Goal: Obtain resource: Obtain resource

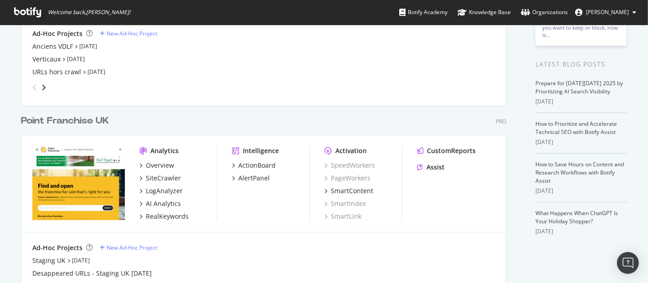
scroll to position [32, 0]
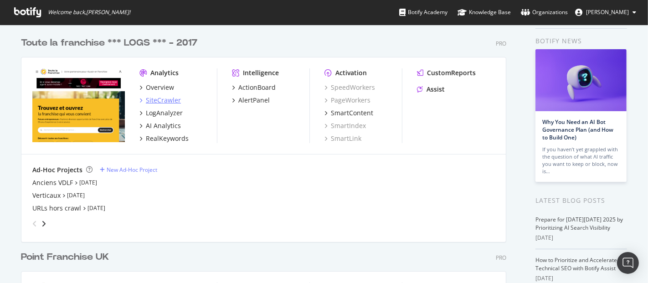
click at [158, 102] on div "SiteCrawler" at bounding box center [163, 100] width 35 height 9
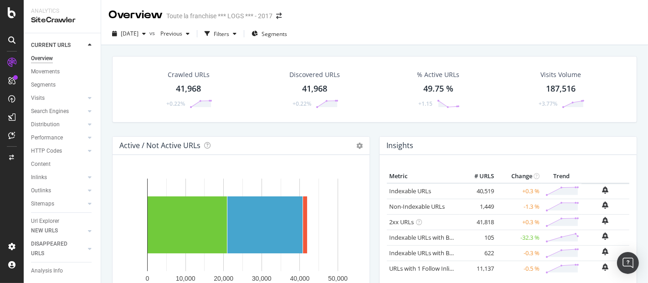
click at [613, 17] on div "Overview Toute la franchise *** LOGS *** - 2017" at bounding box center [374, 11] width 547 height 23
click at [45, 205] on div "Sitemaps" at bounding box center [42, 204] width 23 height 10
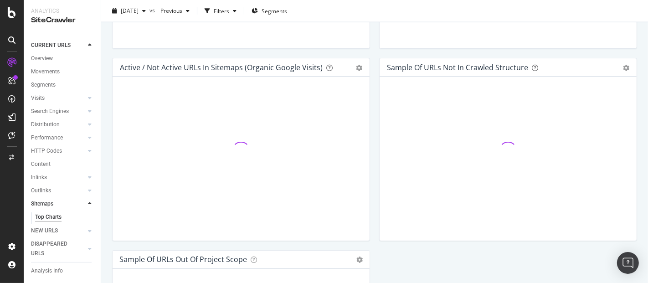
scroll to position [831, 0]
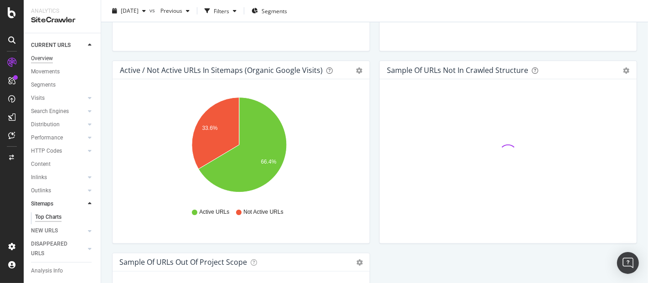
click at [45, 60] on div "Overview" at bounding box center [42, 59] width 22 height 10
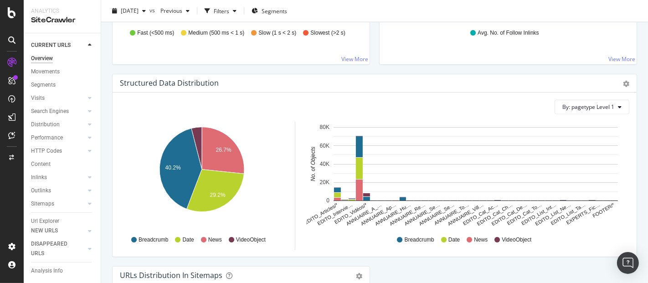
scroll to position [1036, 0]
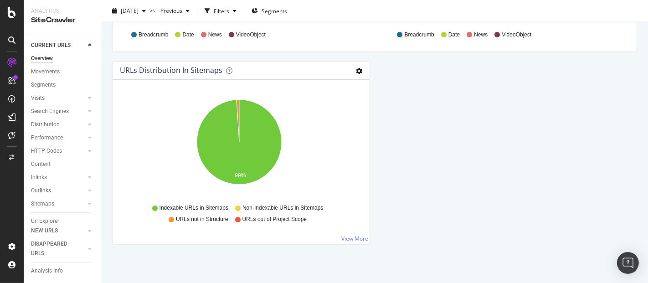
click at [356, 68] on icon "gear" at bounding box center [359, 71] width 6 height 6
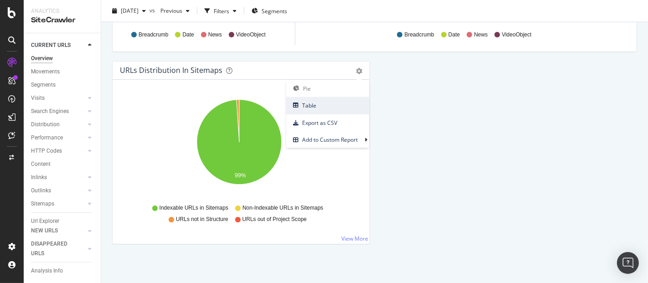
click at [324, 103] on span "Table" at bounding box center [327, 105] width 83 height 12
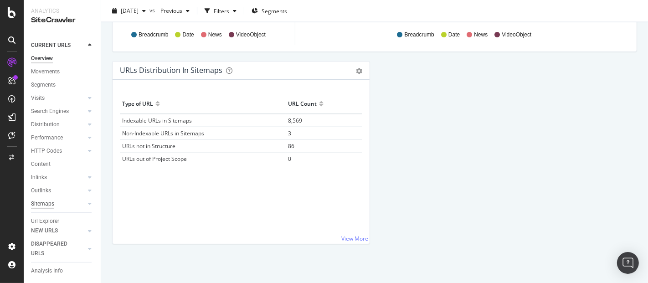
click at [46, 202] on div "Sitemaps" at bounding box center [42, 204] width 23 height 10
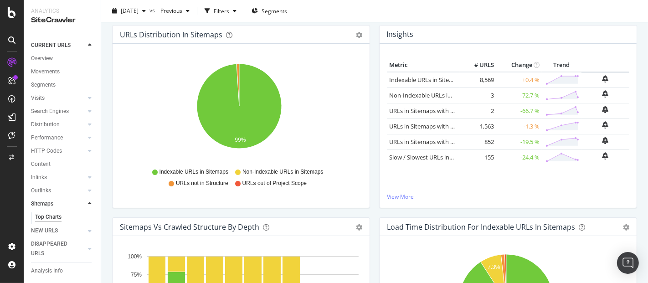
scroll to position [102, 0]
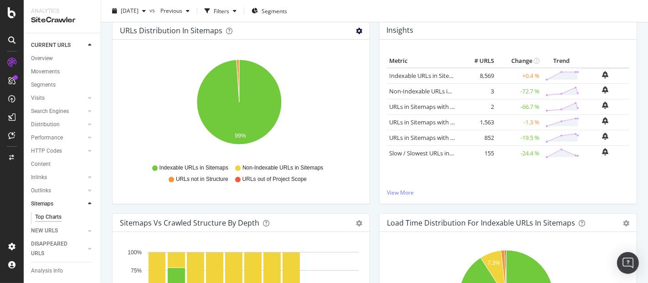
click at [358, 33] on icon "gear" at bounding box center [359, 31] width 6 height 6
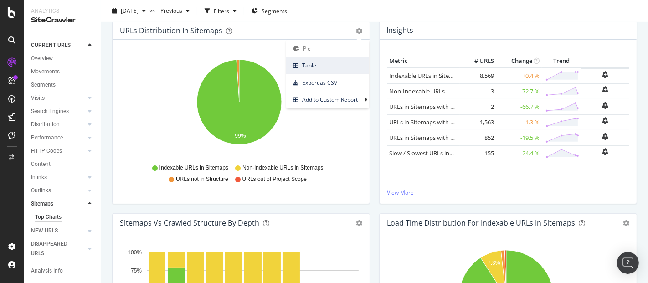
click at [327, 61] on span "Table" at bounding box center [327, 65] width 83 height 12
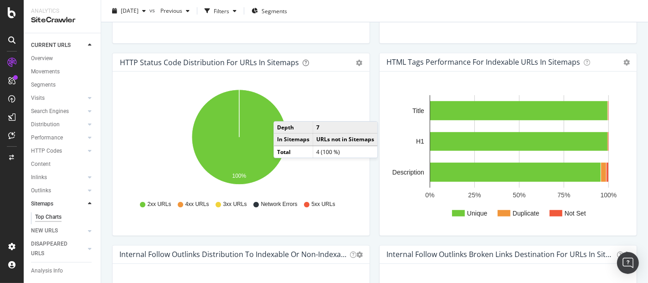
scroll to position [459, 0]
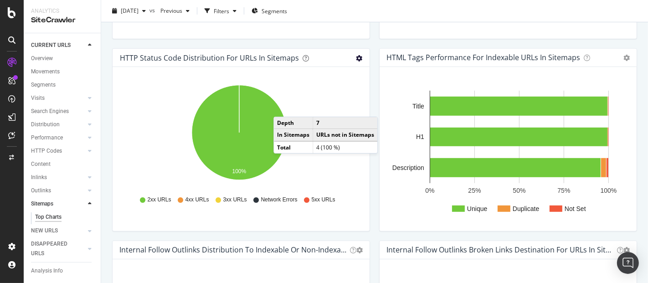
click at [357, 58] on icon "gear" at bounding box center [359, 58] width 6 height 6
click at [320, 94] on span "Table" at bounding box center [327, 93] width 83 height 12
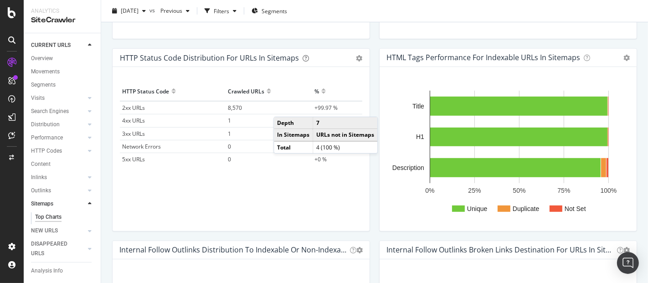
click at [368, 48] on div "HTTP Status Code Distribution For URLs in Sitemaps Pie Table Export as CSV Add …" at bounding box center [240, 144] width 267 height 192
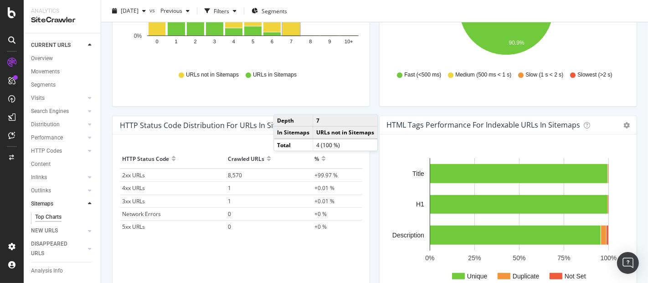
scroll to position [394, 0]
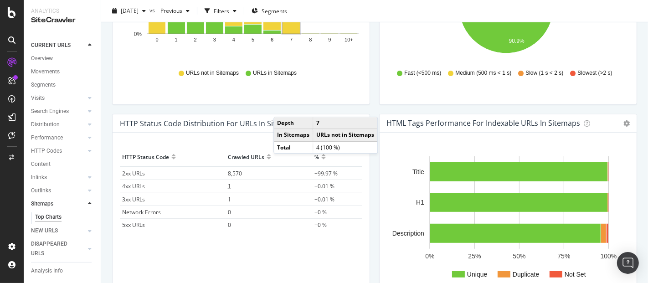
click at [230, 183] on td "1" at bounding box center [268, 186] width 87 height 13
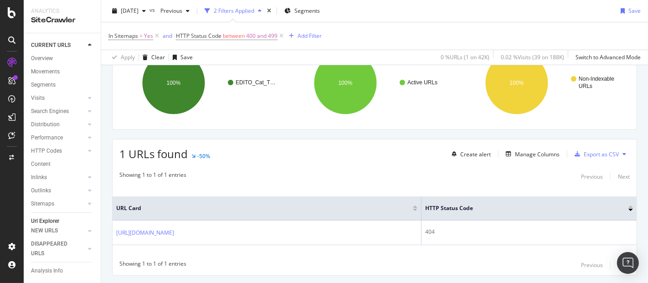
scroll to position [161, 0]
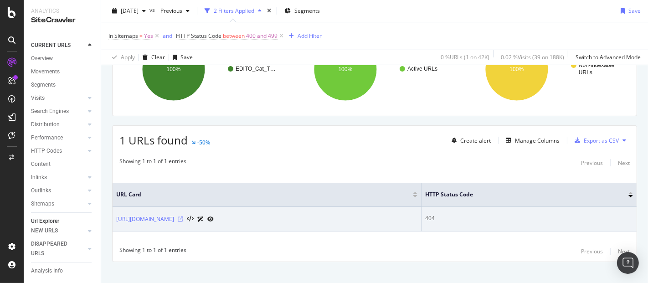
click at [183, 218] on icon at bounding box center [180, 218] width 5 height 5
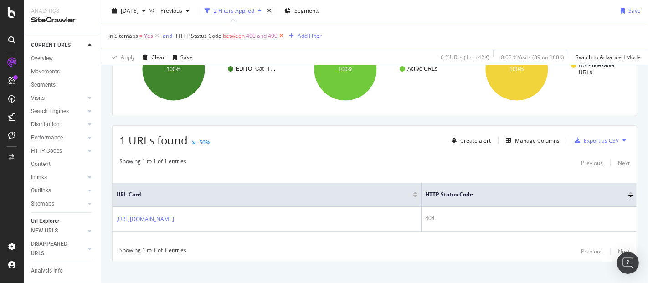
click at [282, 36] on icon at bounding box center [281, 35] width 8 height 9
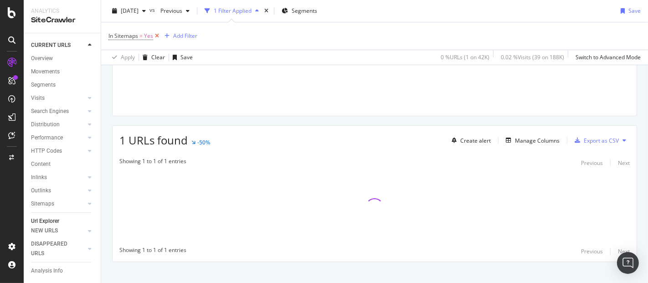
click at [159, 33] on icon at bounding box center [157, 35] width 8 height 9
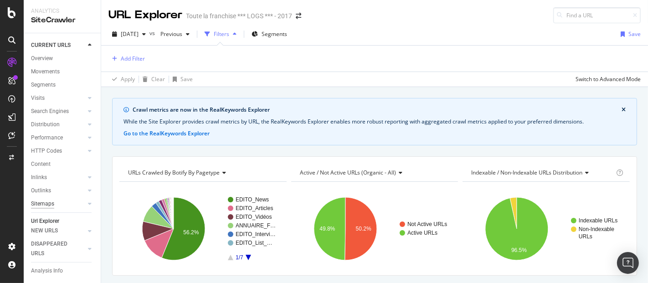
click at [43, 204] on div "Sitemaps" at bounding box center [42, 204] width 23 height 10
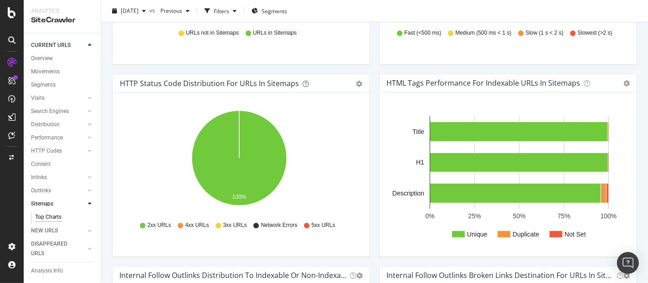
scroll to position [440, 0]
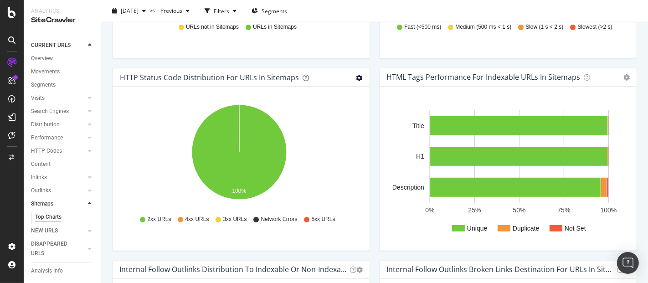
click at [356, 79] on icon "gear" at bounding box center [359, 78] width 6 height 6
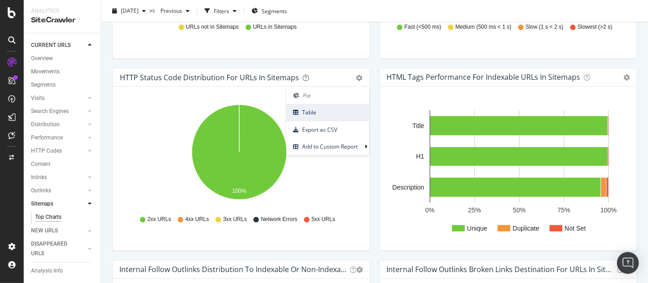
click at [323, 110] on span "Table" at bounding box center [327, 112] width 83 height 12
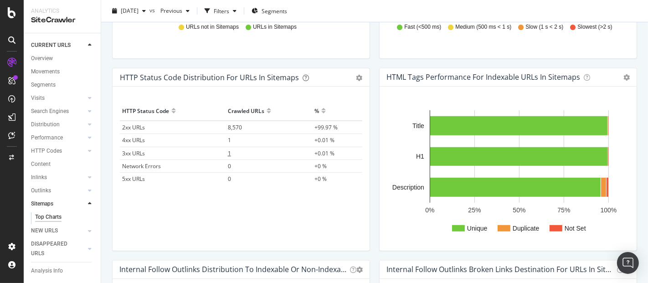
click at [228, 151] on span "1" at bounding box center [229, 153] width 3 height 8
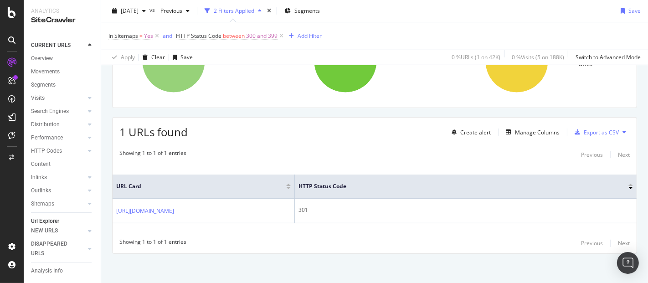
scroll to position [170, 0]
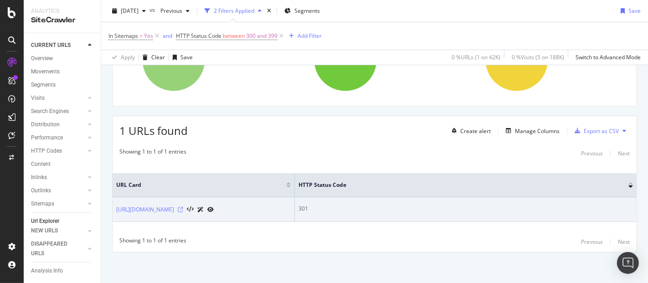
click at [183, 209] on icon at bounding box center [180, 209] width 5 height 5
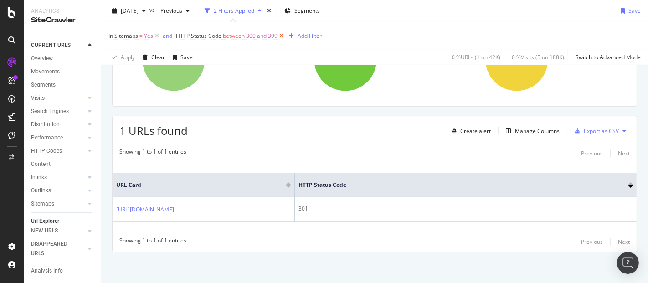
click at [281, 37] on icon at bounding box center [281, 35] width 8 height 9
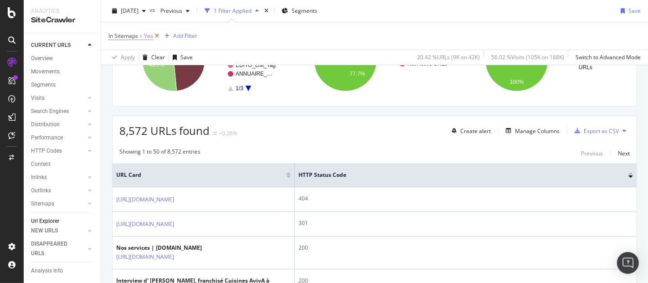
click at [159, 33] on icon at bounding box center [157, 35] width 8 height 9
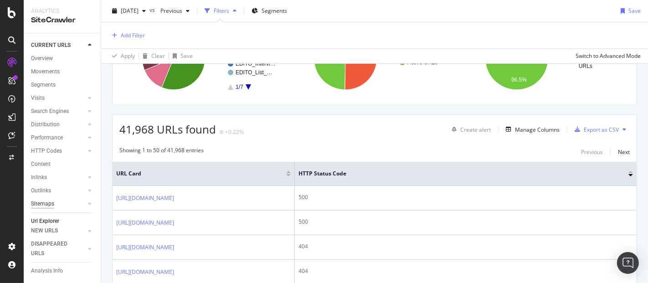
scroll to position [169, 0]
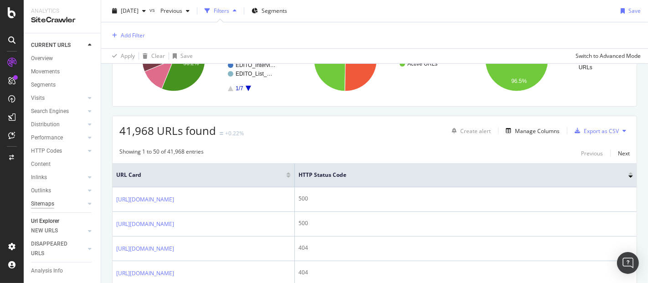
click at [41, 203] on div "Sitemaps" at bounding box center [42, 204] width 23 height 10
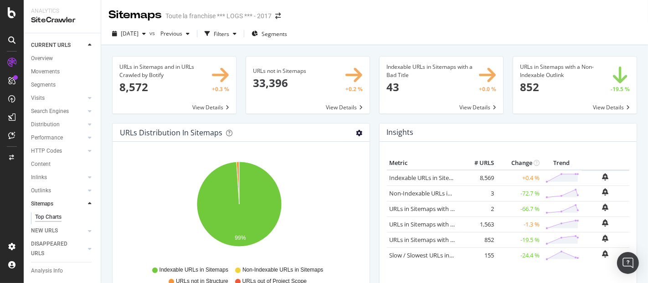
click at [356, 134] on icon "gear" at bounding box center [359, 133] width 6 height 6
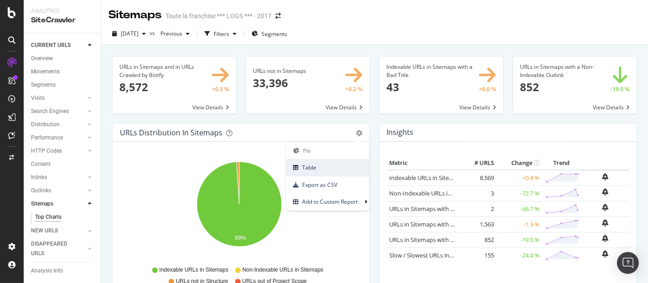
click at [312, 169] on span "Table" at bounding box center [327, 167] width 83 height 12
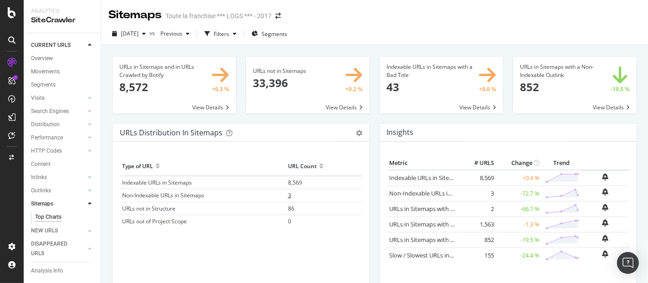
click at [288, 194] on span "3" at bounding box center [289, 195] width 3 height 8
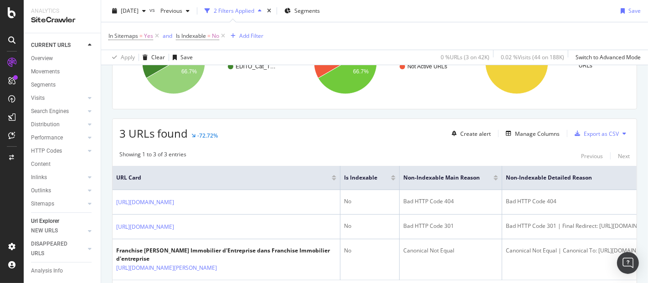
scroll to position [231, 0]
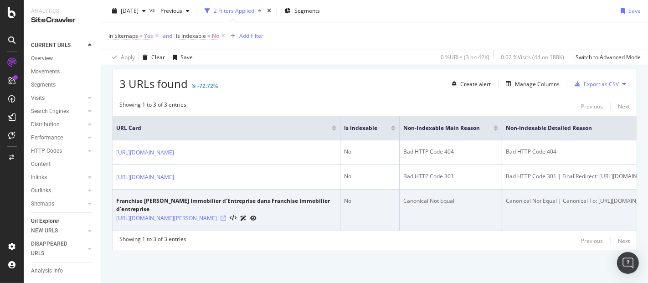
click at [226, 215] on icon at bounding box center [222, 217] width 5 height 5
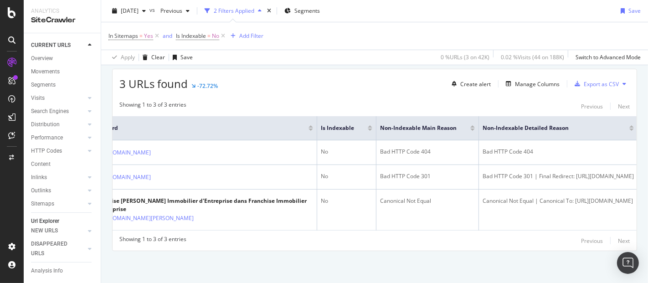
scroll to position [0, 0]
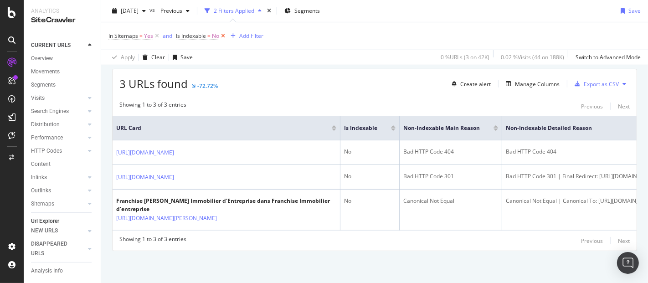
click at [221, 35] on icon at bounding box center [223, 35] width 8 height 9
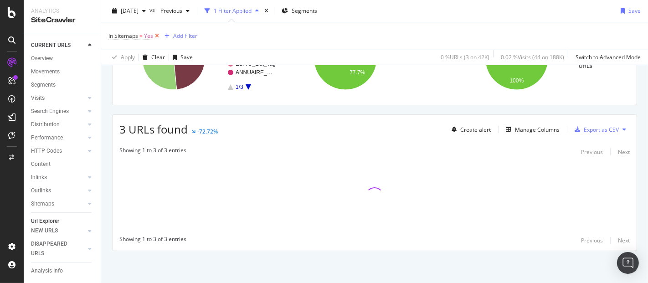
scroll to position [170, 0]
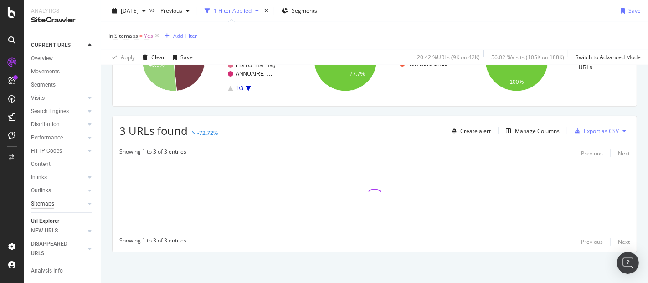
click at [43, 204] on div "Sitemaps" at bounding box center [42, 204] width 23 height 10
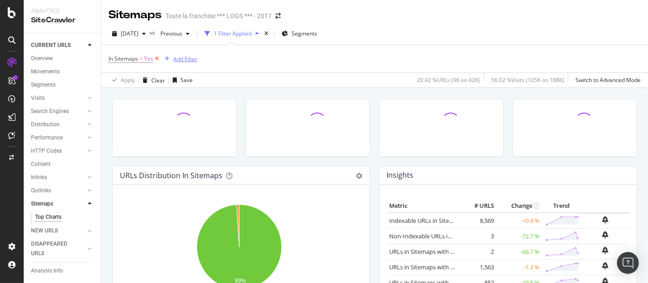
click at [159, 56] on div "In Sitemaps = Yes Add Filter" at bounding box center [152, 58] width 89 height 13
click at [159, 56] on icon at bounding box center [157, 58] width 8 height 9
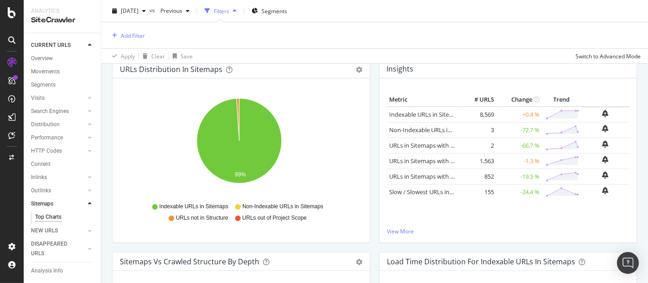
scroll to position [107, 0]
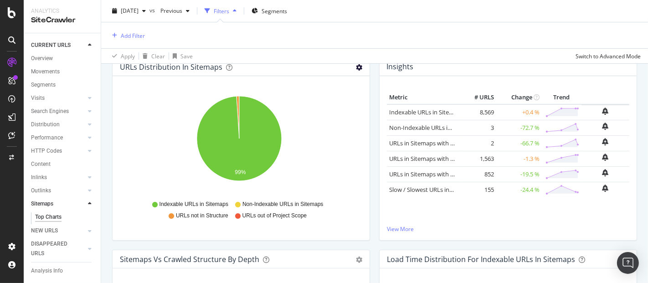
click at [356, 69] on icon "gear" at bounding box center [359, 67] width 6 height 6
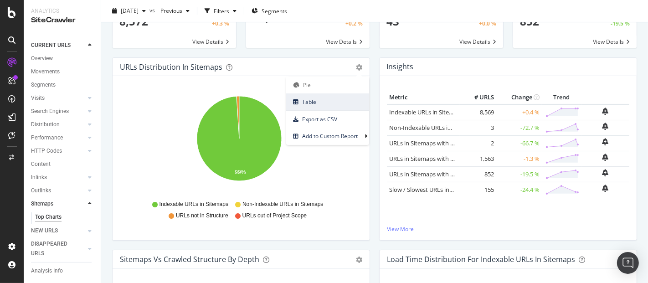
click at [317, 109] on link "Table" at bounding box center [327, 101] width 83 height 17
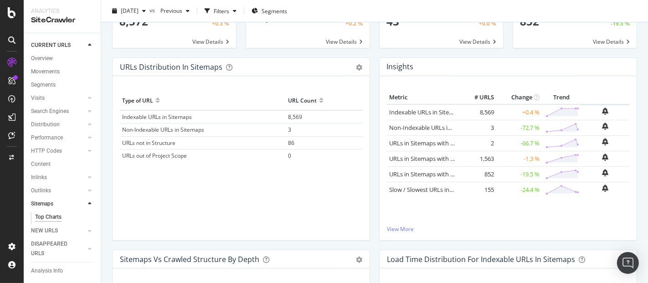
click at [289, 141] on span "86" at bounding box center [291, 143] width 6 height 8
click at [356, 67] on icon "gear" at bounding box center [359, 67] width 6 height 6
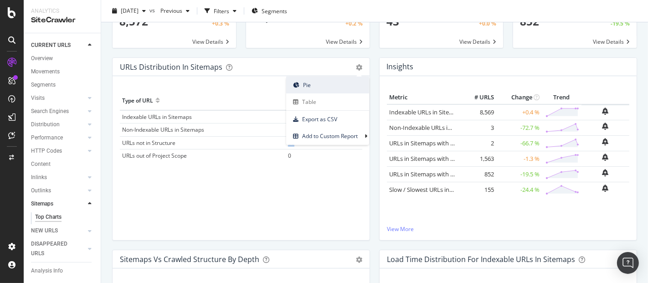
click at [317, 84] on span "Pie" at bounding box center [327, 85] width 83 height 12
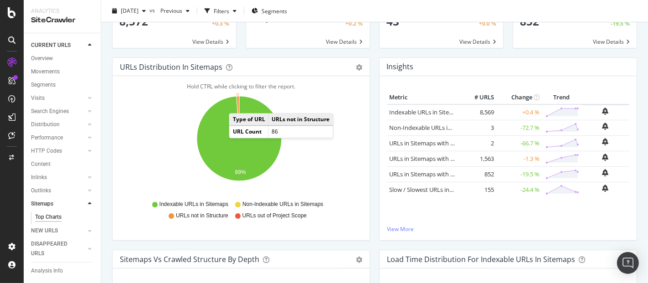
click at [238, 104] on icon "A chart." at bounding box center [237, 117] width 3 height 42
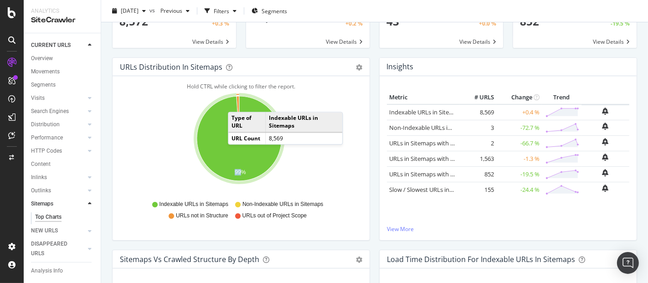
click at [237, 102] on icon "A chart." at bounding box center [239, 138] width 85 height 85
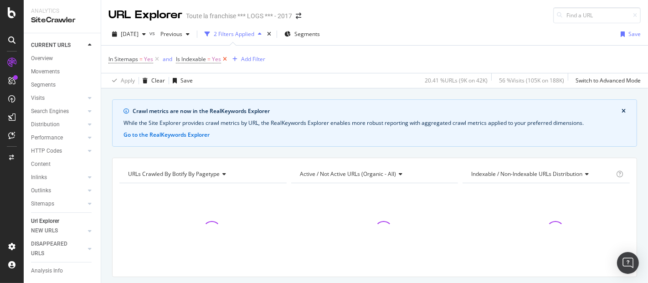
click at [222, 57] on icon at bounding box center [225, 59] width 8 height 9
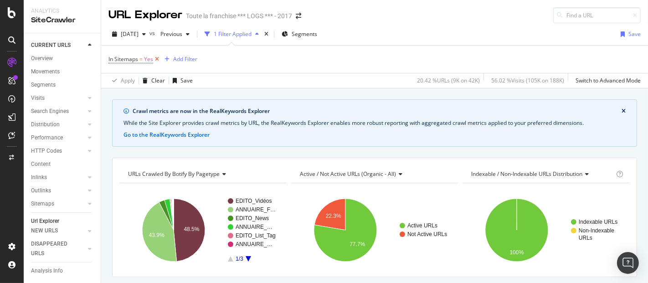
click at [156, 59] on icon at bounding box center [157, 59] width 8 height 9
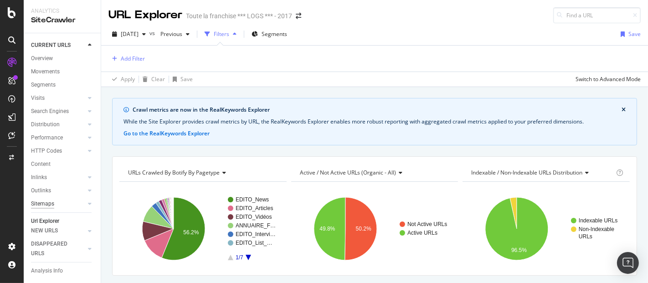
click at [47, 204] on div "Sitemaps" at bounding box center [42, 204] width 23 height 10
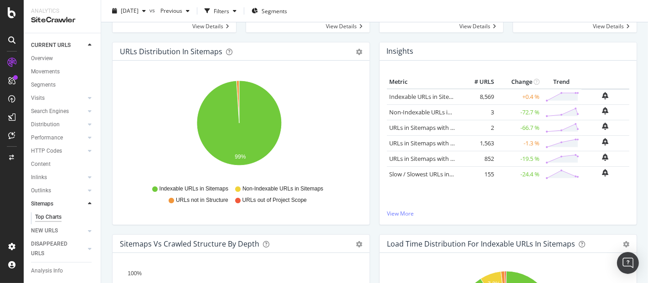
scroll to position [93, 0]
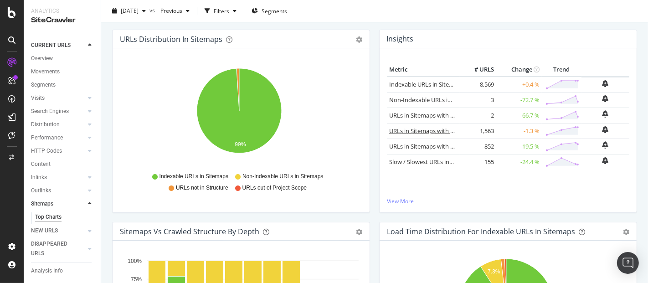
click at [416, 130] on link "URLs in Sitemaps with only 1 Follow Inlink" at bounding box center [445, 131] width 113 height 8
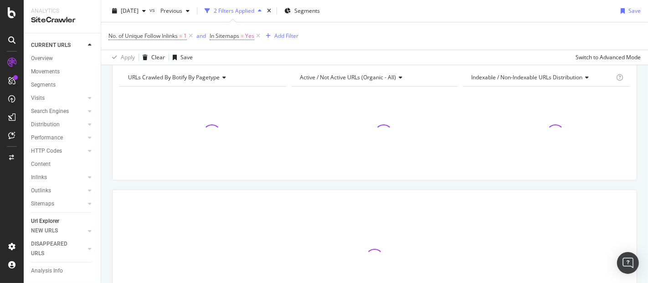
scroll to position [69, 0]
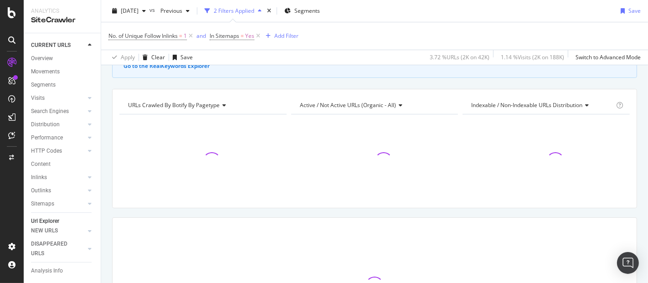
click at [213, 281] on div at bounding box center [375, 285] width 524 height 18
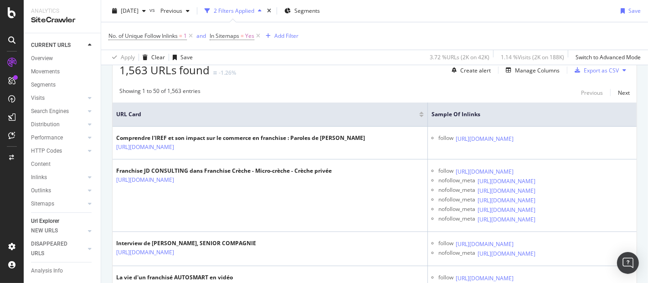
scroll to position [205, 0]
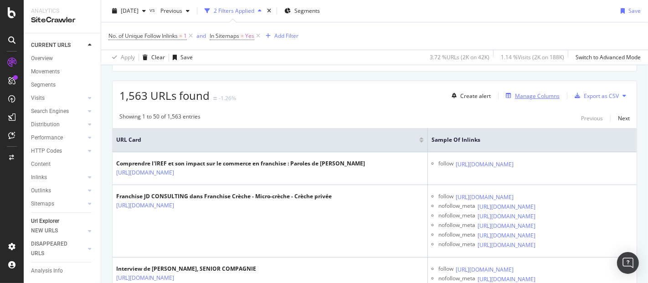
click at [531, 92] on div "Manage Columns" at bounding box center [537, 96] width 45 height 8
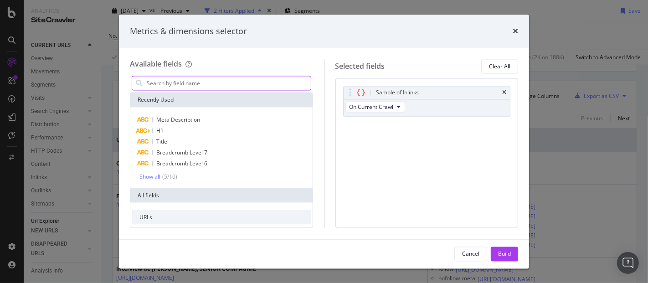
type input "h"
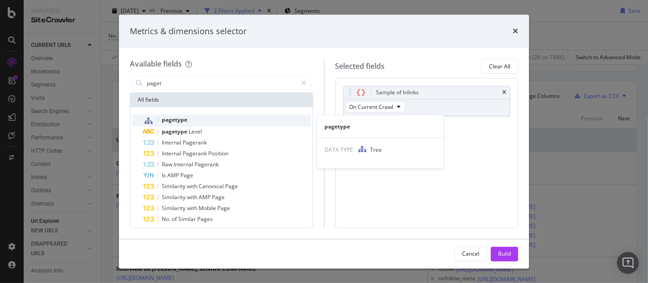
click at [186, 121] on span "pagetype" at bounding box center [175, 120] width 26 height 8
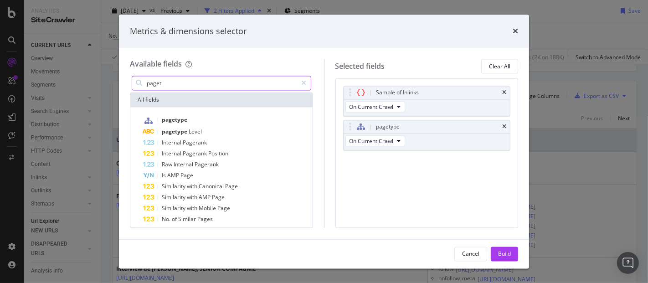
click at [194, 82] on input "paget" at bounding box center [222, 84] width 152 height 14
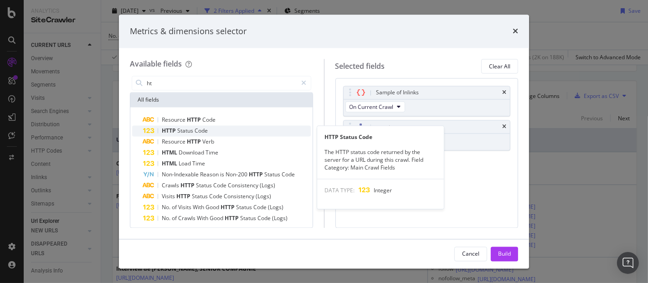
click at [180, 128] on span "Status" at bounding box center [185, 131] width 17 height 8
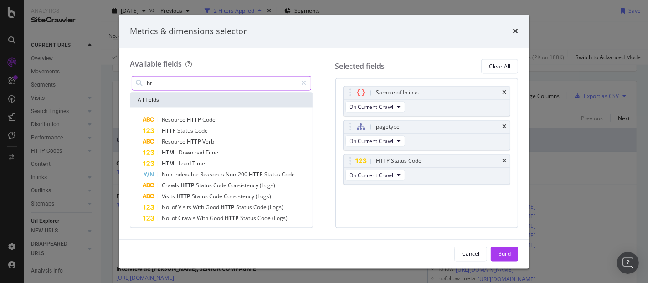
click at [224, 87] on input "ht" at bounding box center [222, 84] width 152 height 14
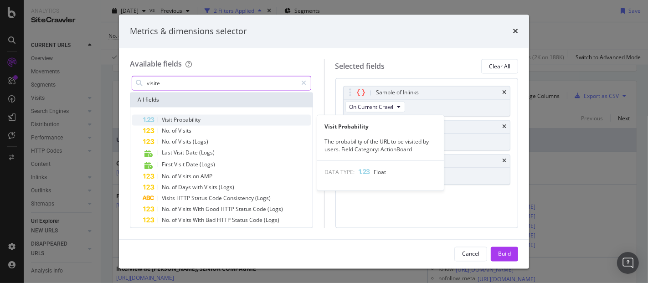
type input "visite"
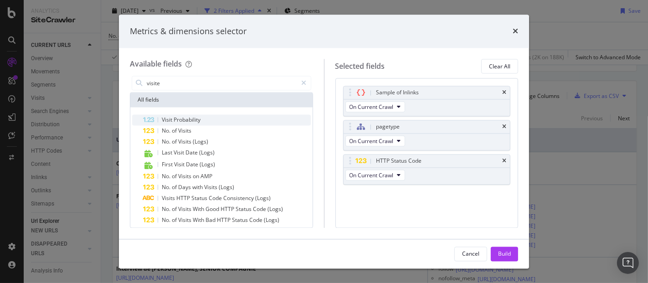
click at [195, 123] on span "Probability" at bounding box center [187, 120] width 27 height 8
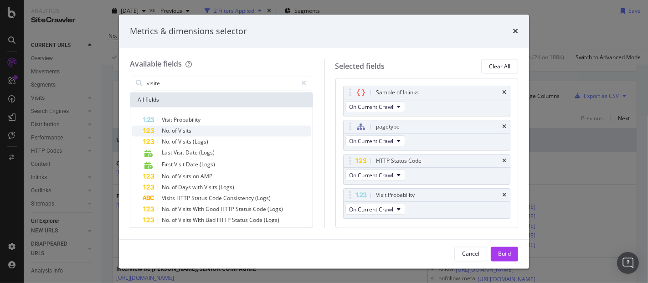
click at [189, 128] on span "Visits" at bounding box center [184, 131] width 13 height 8
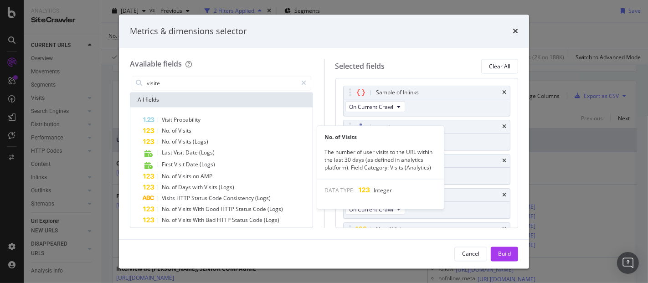
scroll to position [36, 0]
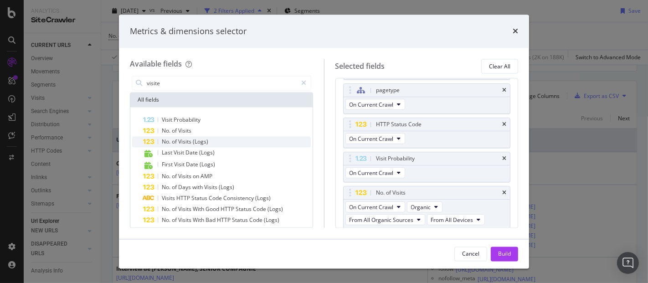
click at [184, 139] on span "Visits" at bounding box center [185, 142] width 15 height 8
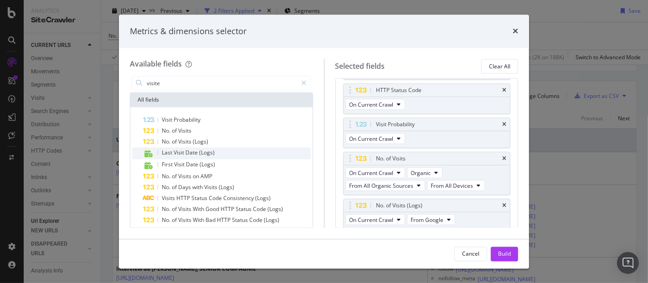
click at [179, 151] on span "Visit" at bounding box center [180, 153] width 12 height 8
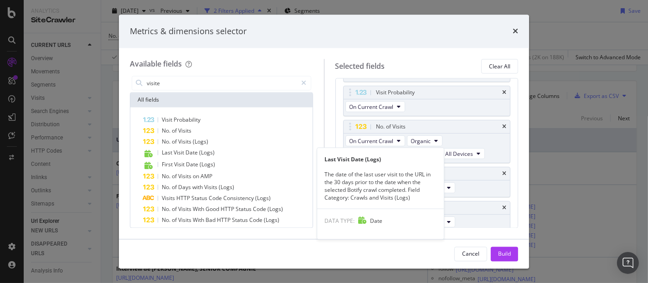
scroll to position [104, 0]
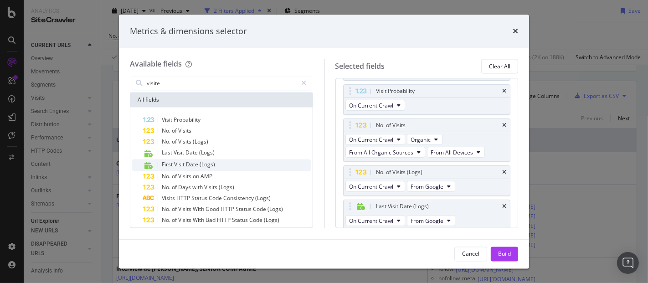
click at [176, 165] on span "Visit" at bounding box center [180, 165] width 12 height 8
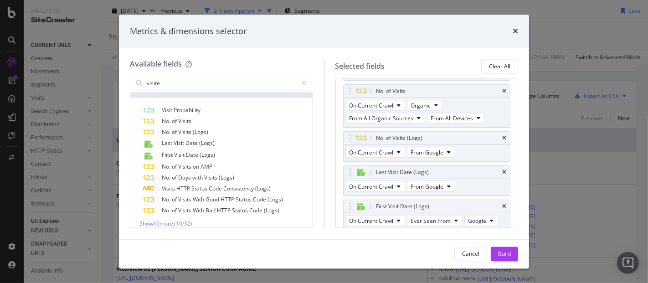
scroll to position [16, 0]
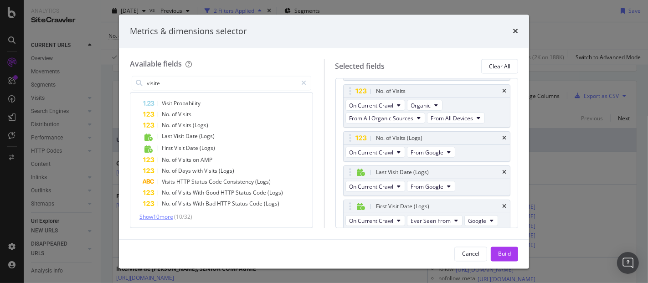
click at [165, 217] on span "Show 10 more" at bounding box center [156, 217] width 34 height 8
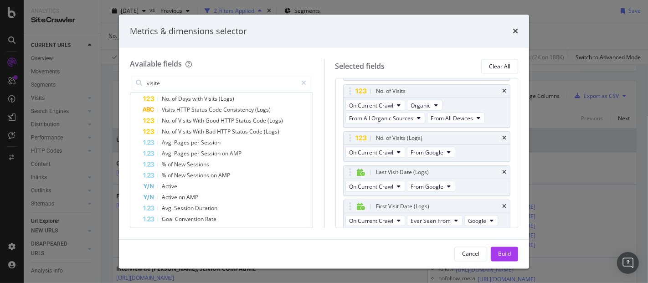
scroll to position [97, 0]
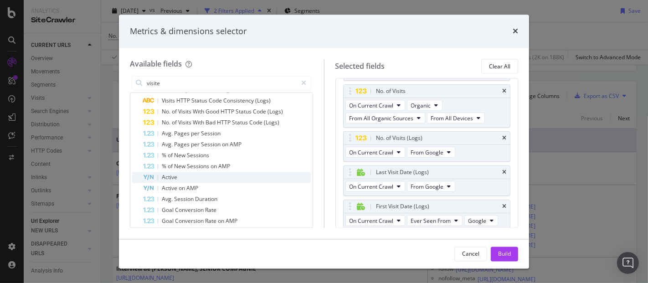
click at [210, 179] on div "Active" at bounding box center [227, 177] width 168 height 11
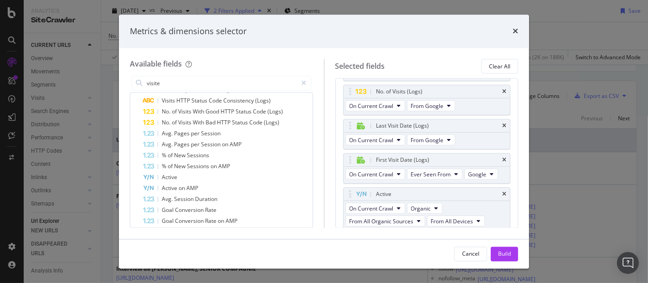
scroll to position [118, 0]
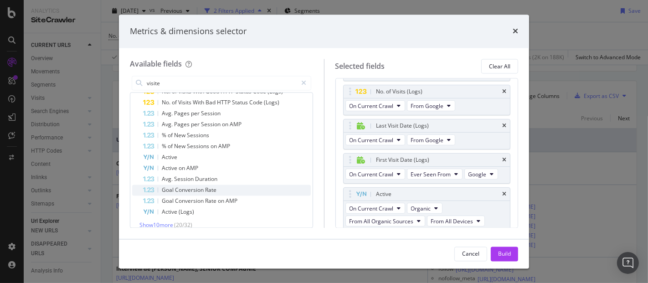
click at [240, 190] on div "Goal Conversion Rate" at bounding box center [227, 190] width 168 height 11
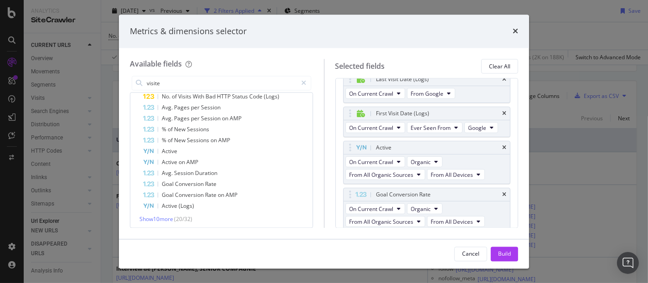
scroll to position [126, 0]
click at [150, 219] on span "Show 10 more" at bounding box center [156, 217] width 34 height 8
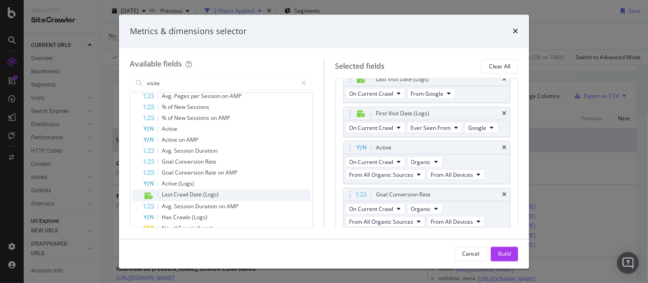
click at [216, 196] on span "(Logs)" at bounding box center [210, 195] width 15 height 8
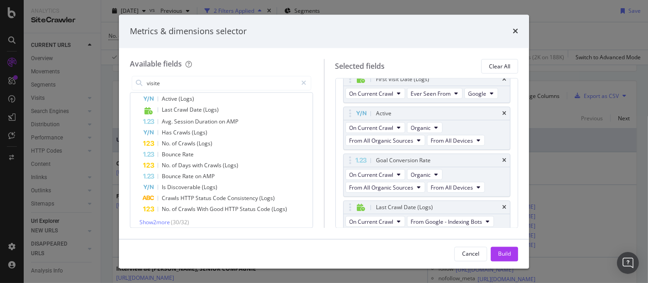
scroll to position [235, 0]
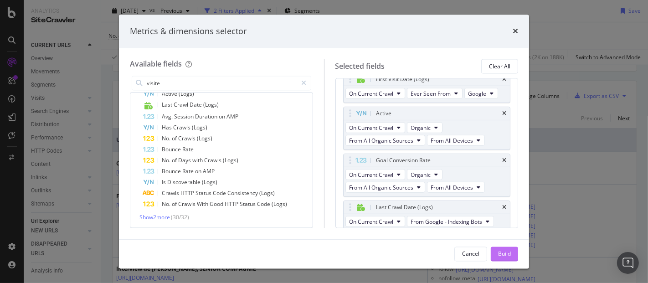
click at [501, 255] on div "Build" at bounding box center [504, 254] width 13 height 8
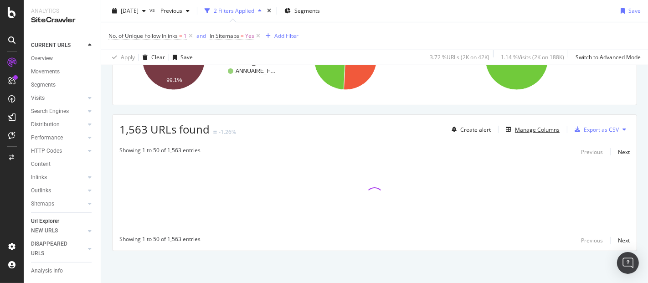
scroll to position [170, 0]
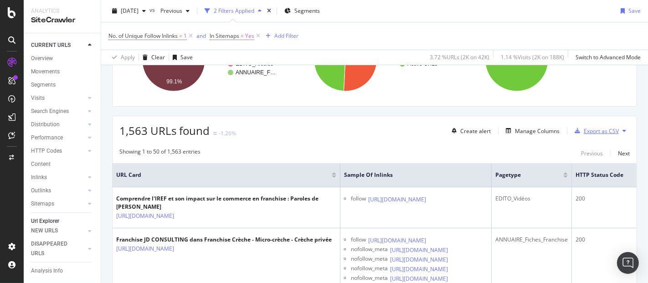
click at [594, 133] on div "Export as CSV" at bounding box center [595, 131] width 48 height 14
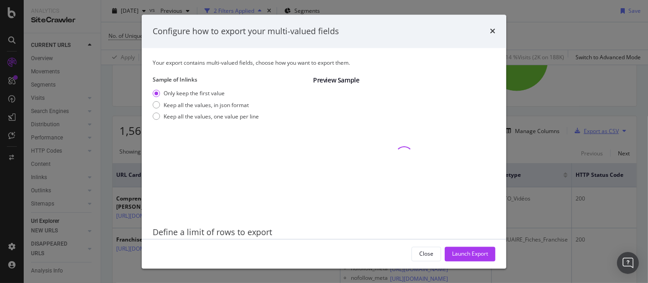
scroll to position [34, 0]
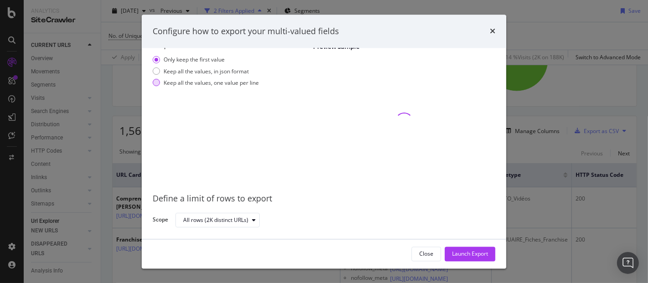
click at [198, 82] on div "Keep all the values, one value per line" at bounding box center [211, 83] width 95 height 8
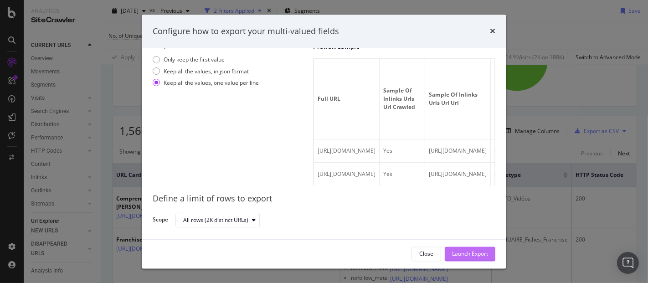
click at [454, 254] on div "Launch Export" at bounding box center [470, 254] width 36 height 8
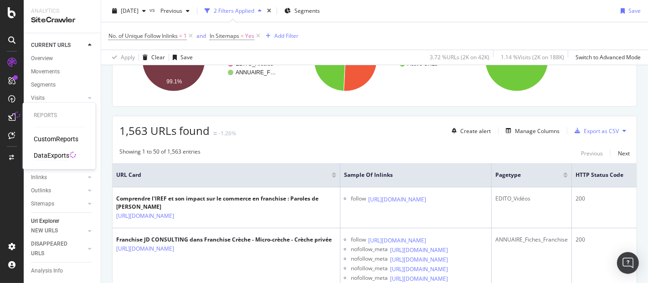
click at [46, 157] on div "DataExports" at bounding box center [52, 155] width 36 height 9
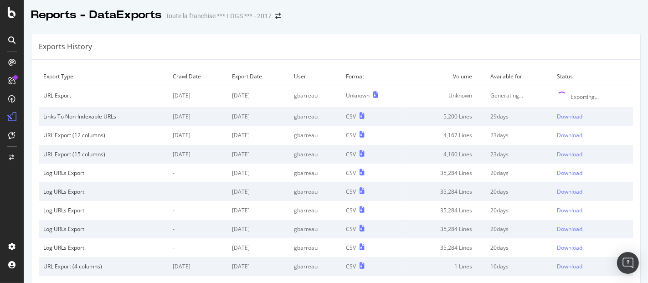
click at [55, 15] on div "Reports - DataExports" at bounding box center [96, 14] width 131 height 15
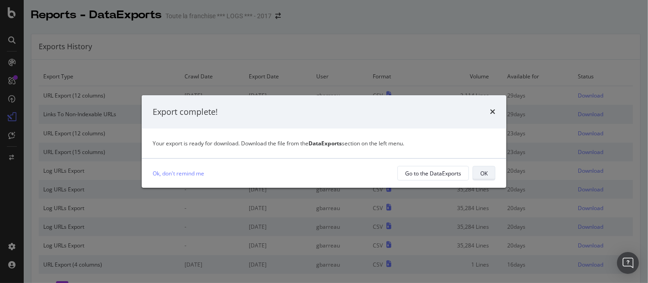
click at [481, 171] on div "OK" at bounding box center [483, 173] width 7 height 8
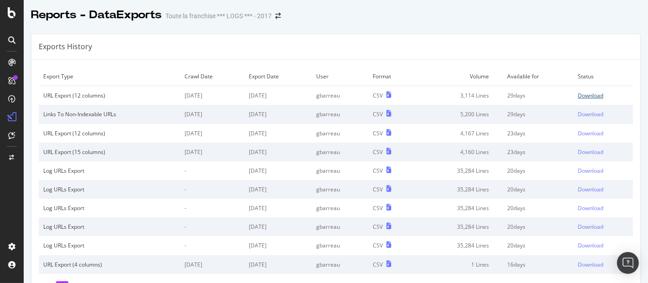
click at [587, 95] on div "Download" at bounding box center [591, 96] width 26 height 8
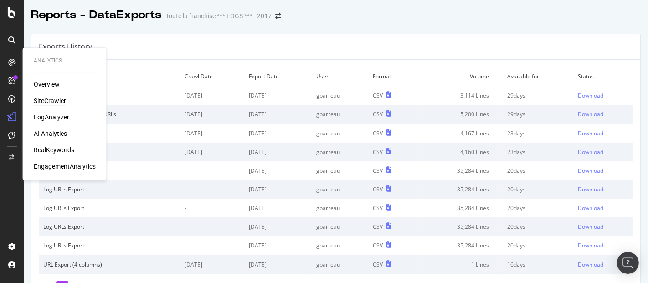
click at [48, 98] on div "SiteCrawler" at bounding box center [50, 100] width 32 height 9
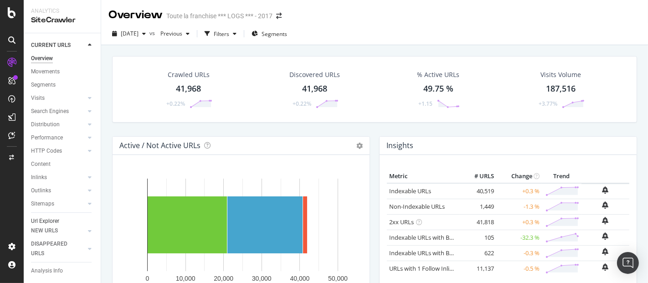
click at [51, 219] on div "Url Explorer" at bounding box center [45, 221] width 28 height 10
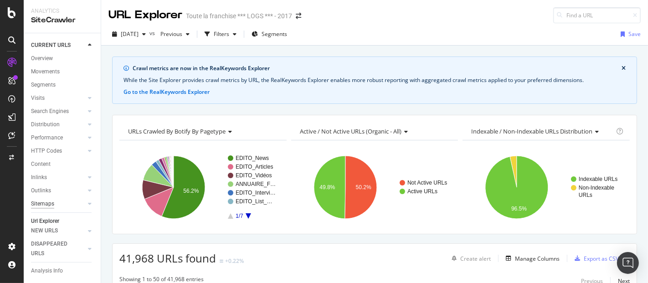
click at [50, 200] on div "Sitemaps" at bounding box center [42, 204] width 23 height 10
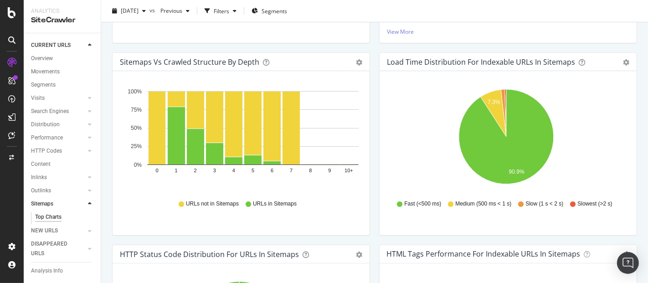
scroll to position [237, 0]
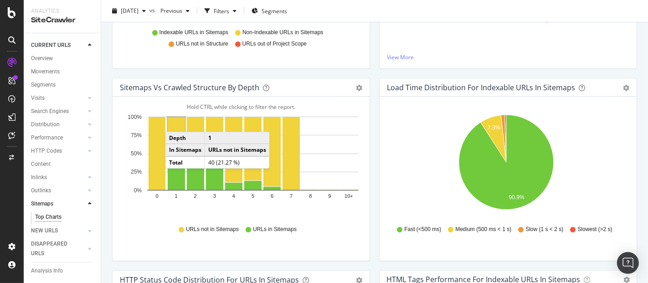
click at [174, 122] on rect "A chart." at bounding box center [176, 124] width 17 height 15
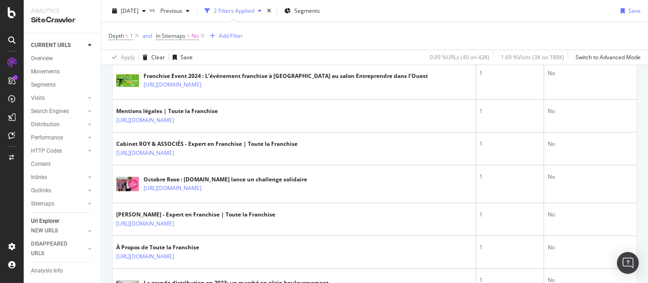
scroll to position [138, 0]
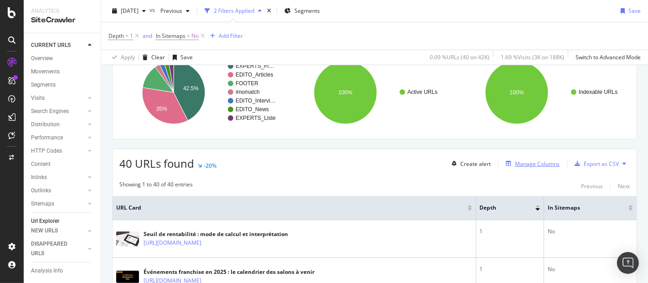
click at [518, 166] on div "Manage Columns" at bounding box center [530, 164] width 57 height 10
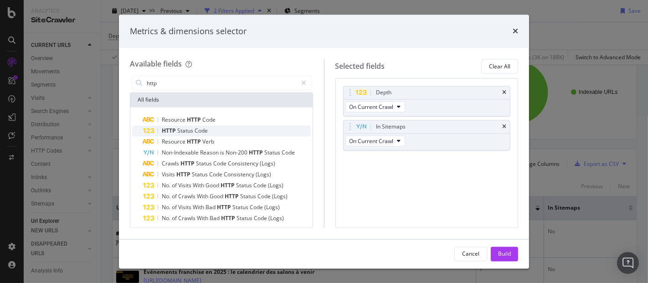
click at [215, 127] on div "HTTP Status Code" at bounding box center [227, 131] width 168 height 11
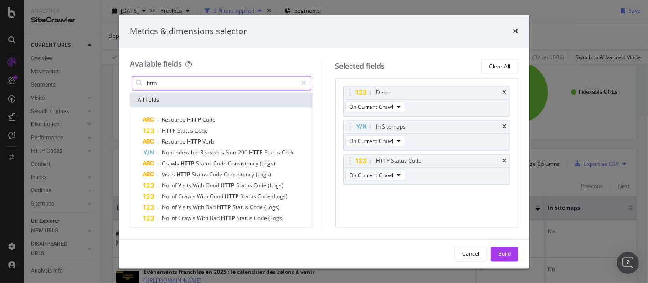
click at [219, 78] on input "http" at bounding box center [222, 84] width 152 height 14
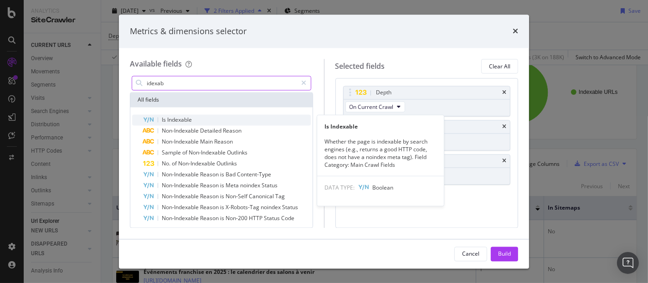
type input "idexab"
click at [193, 118] on div "Is Indexable" at bounding box center [227, 120] width 168 height 11
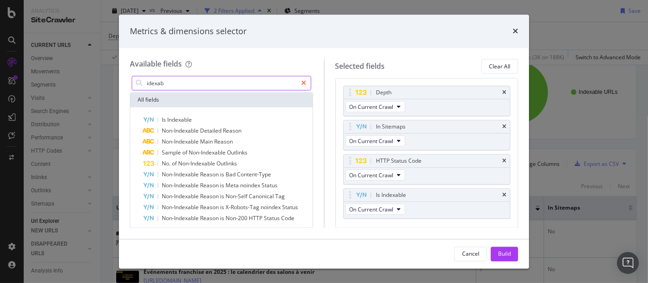
click at [310, 80] on div "modal" at bounding box center [303, 83] width 13 height 15
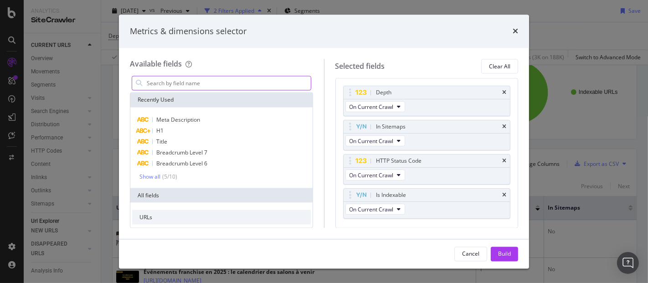
click at [248, 84] on input "modal" at bounding box center [228, 84] width 165 height 14
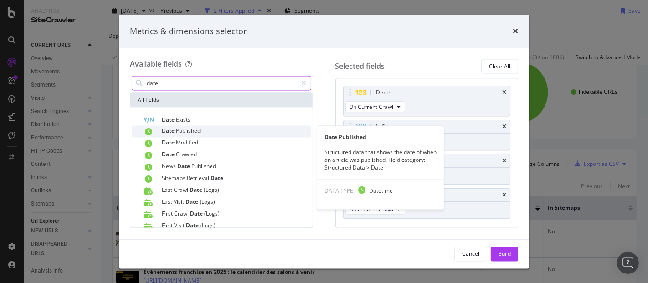
type input "date"
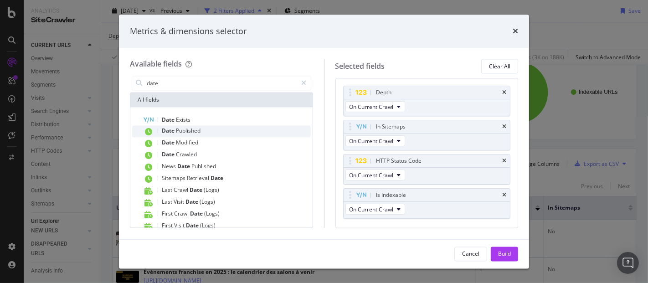
click at [193, 132] on span "Published" at bounding box center [188, 131] width 25 height 8
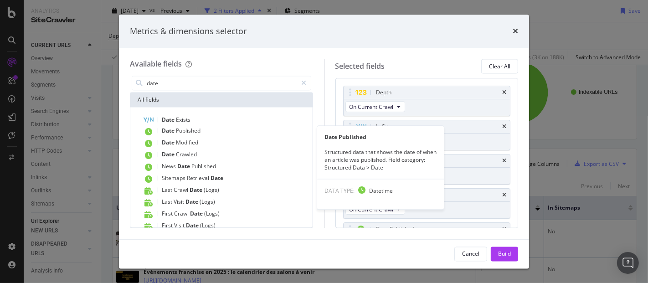
scroll to position [24, 0]
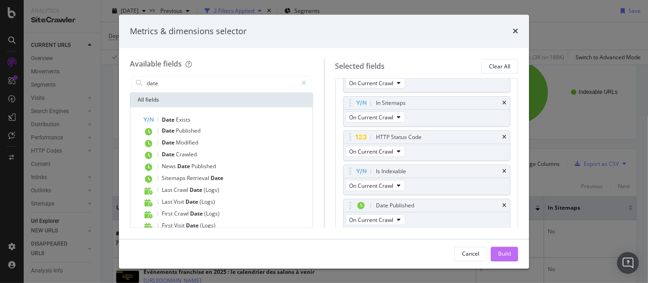
click at [510, 252] on div "Build" at bounding box center [504, 254] width 13 height 8
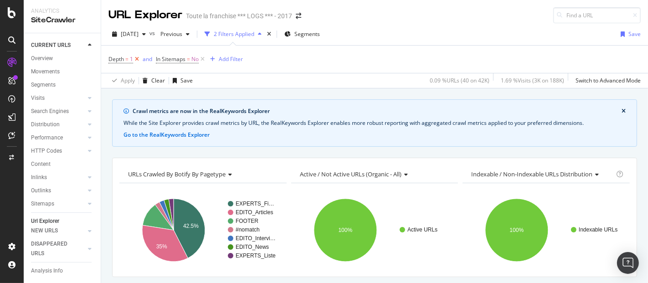
click at [139, 58] on icon at bounding box center [137, 59] width 8 height 9
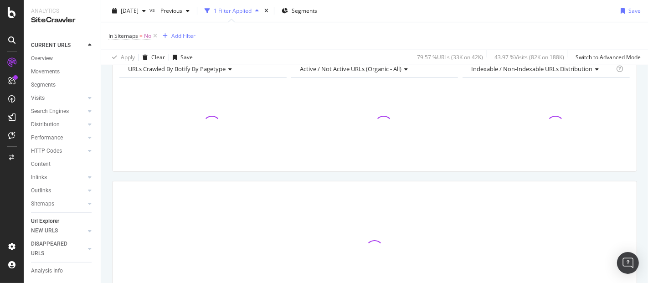
scroll to position [140, 0]
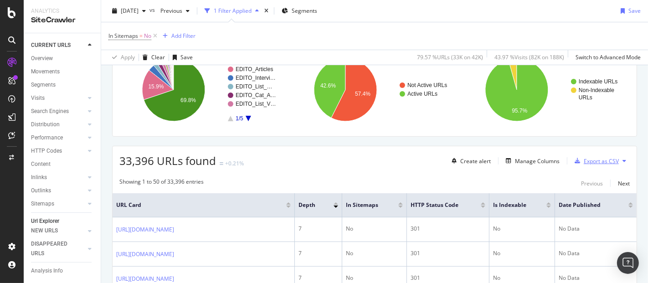
click at [590, 157] on div "Export as CSV" at bounding box center [600, 161] width 35 height 8
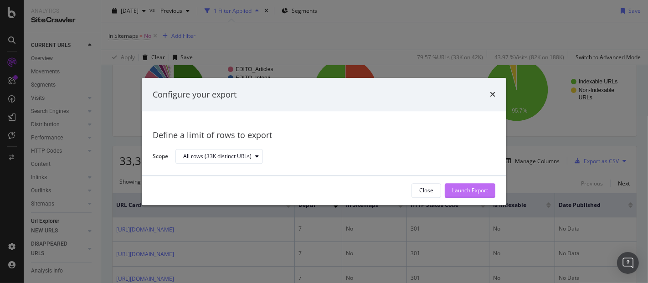
click at [462, 191] on div "Launch Export" at bounding box center [470, 191] width 36 height 8
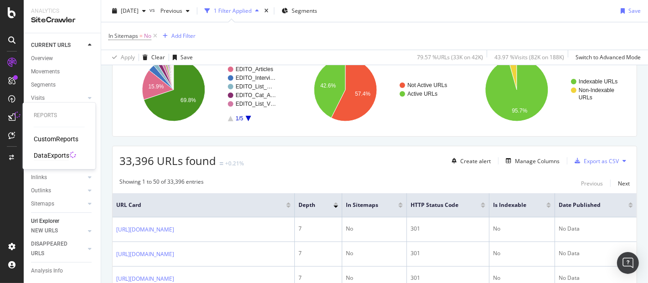
click at [50, 151] on div "DataExports" at bounding box center [52, 155] width 36 height 9
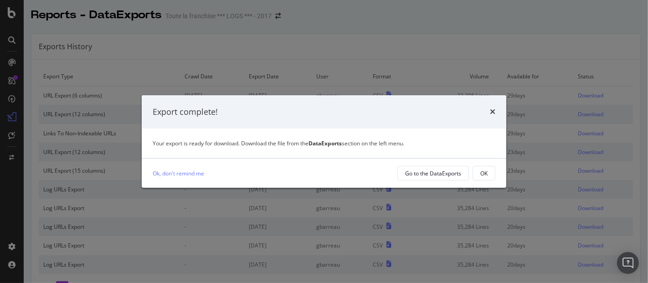
click at [495, 107] on div "Export complete!" at bounding box center [324, 112] width 364 height 34
click at [491, 174] on button "OK" at bounding box center [483, 173] width 23 height 15
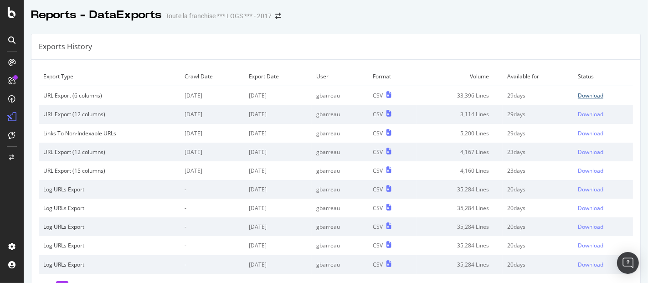
click at [578, 93] on div "Download" at bounding box center [591, 96] width 26 height 8
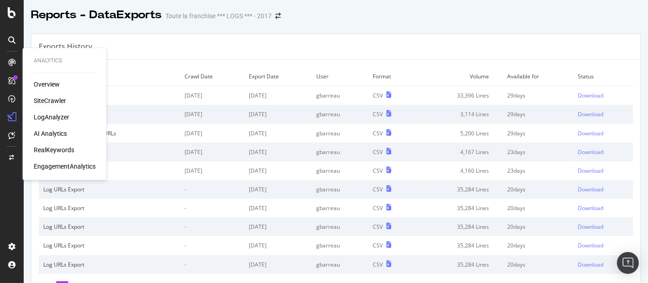
click at [49, 101] on div "SiteCrawler" at bounding box center [50, 100] width 32 height 9
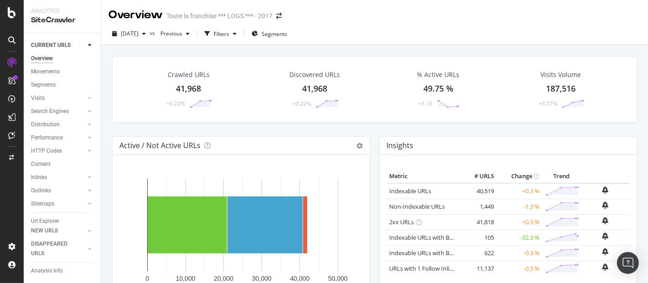
scroll to position [115, 0]
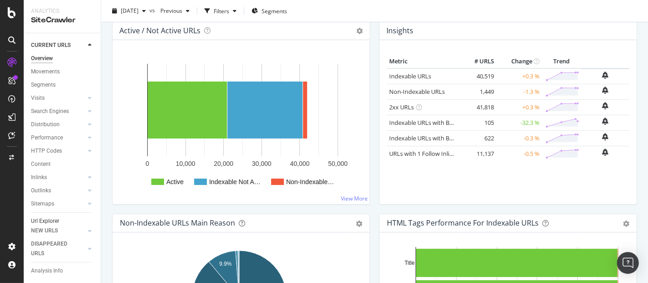
click at [42, 217] on div "Url Explorer" at bounding box center [45, 221] width 28 height 10
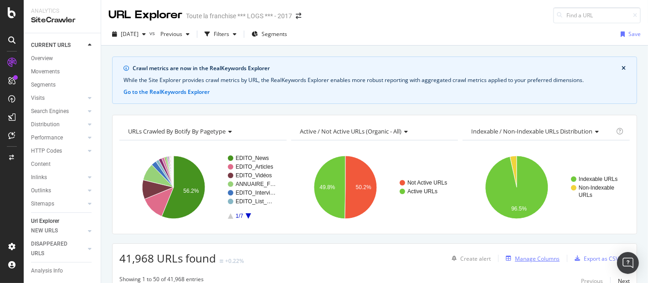
click at [523, 253] on div "Manage Columns" at bounding box center [530, 258] width 57 height 10
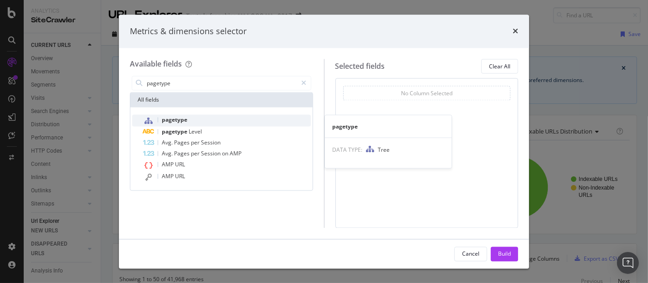
click at [178, 123] on span "pagetype" at bounding box center [175, 120] width 26 height 8
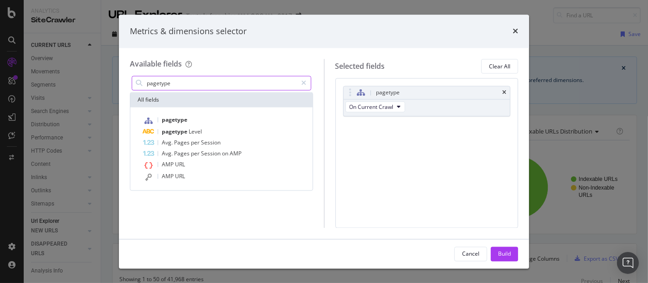
click at [210, 85] on input "pagetype" at bounding box center [222, 84] width 152 height 14
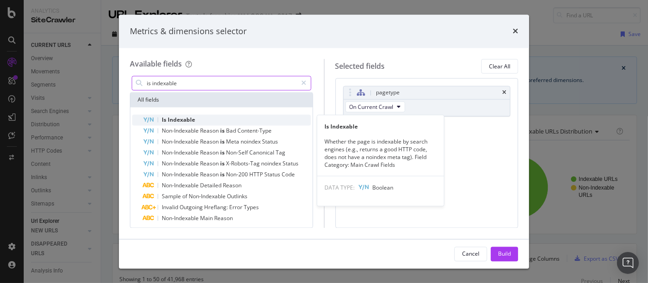
type input "is indexable"
click at [187, 118] on span "Indexable" at bounding box center [181, 120] width 27 height 8
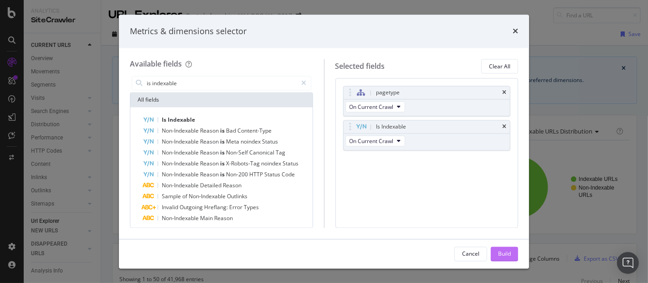
click at [501, 249] on div "Build" at bounding box center [504, 254] width 13 height 14
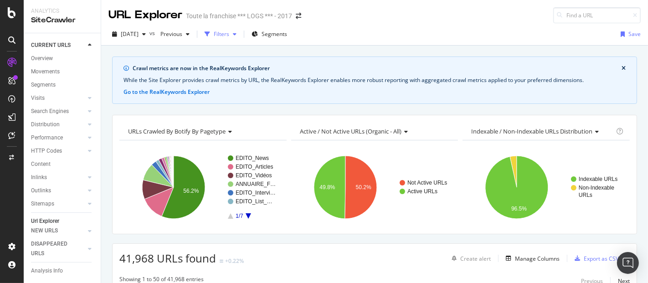
click at [229, 37] on div "Filters" at bounding box center [221, 34] width 15 height 8
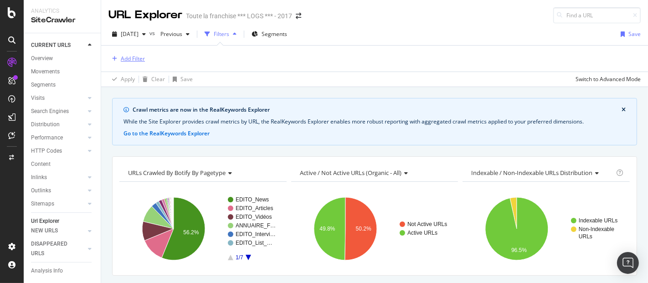
click at [121, 58] on div "Add Filter" at bounding box center [133, 59] width 24 height 8
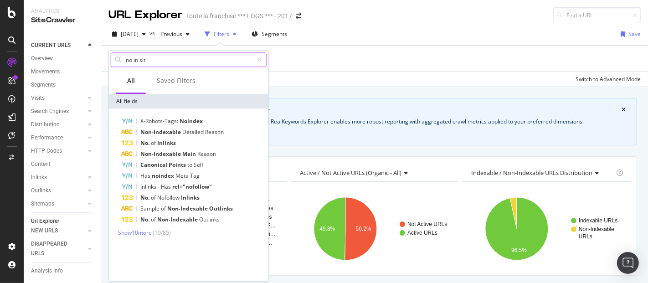
type input "no in site"
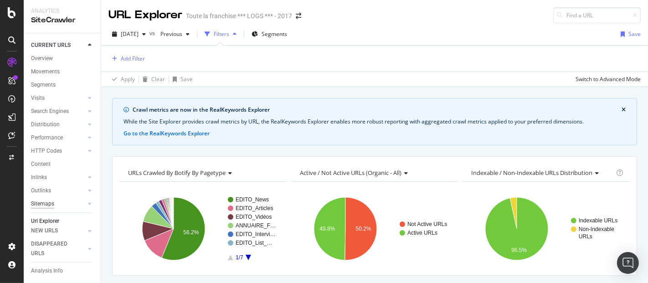
click at [48, 203] on div "Sitemaps" at bounding box center [42, 204] width 23 height 10
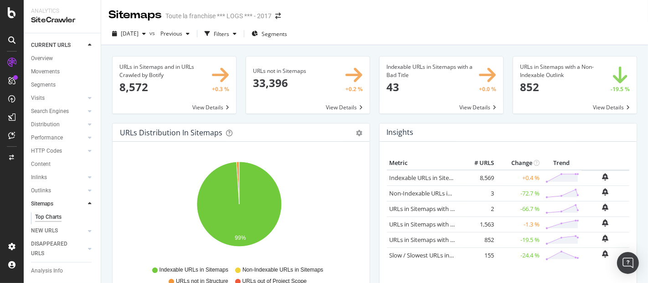
click at [269, 76] on span at bounding box center [307, 84] width 123 height 57
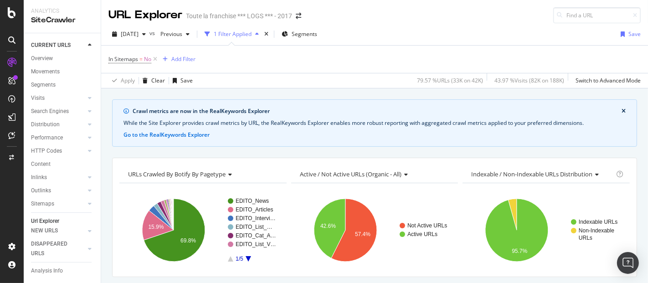
click at [49, 218] on div "Url Explorer" at bounding box center [45, 221] width 28 height 10
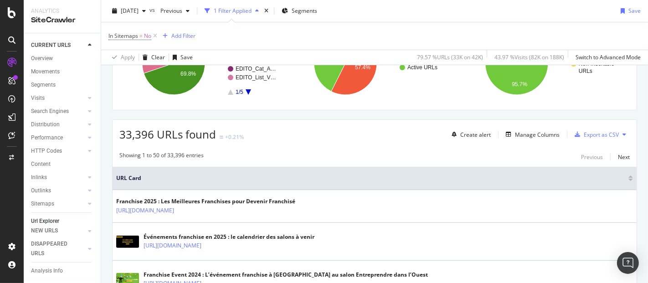
scroll to position [164, 0]
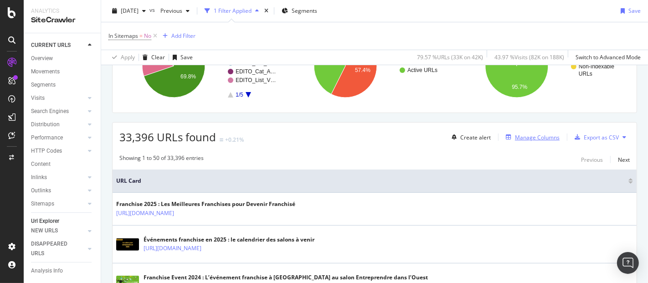
click at [523, 136] on div "Manage Columns" at bounding box center [537, 137] width 45 height 8
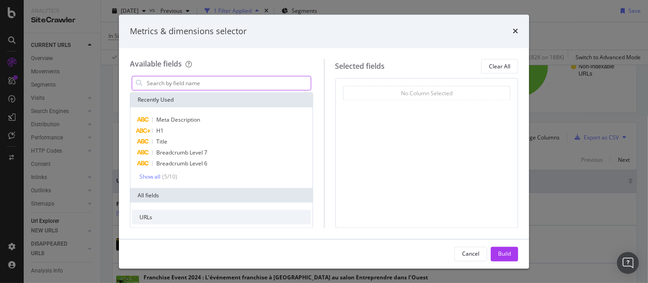
click at [236, 79] on input "modal" at bounding box center [228, 84] width 165 height 14
type input "i"
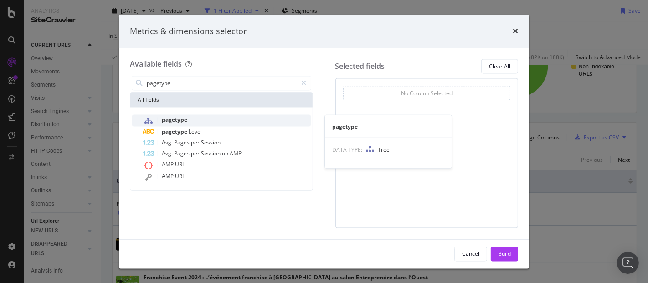
type input "pagetype"
click at [199, 120] on div "pagetype" at bounding box center [227, 121] width 168 height 12
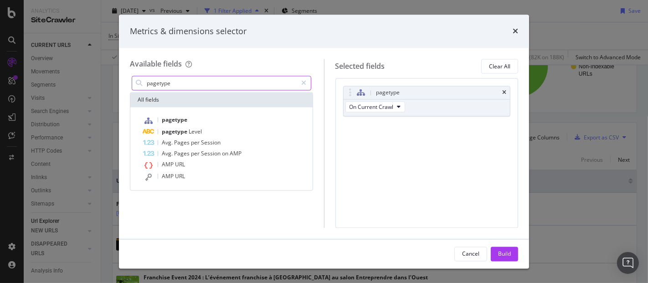
drag, startPoint x: 302, startPoint y: 85, endPoint x: 285, endPoint y: 85, distance: 16.4
click at [285, 85] on div "pagetype" at bounding box center [221, 83] width 179 height 15
click at [304, 82] on icon "modal" at bounding box center [304, 83] width 5 height 6
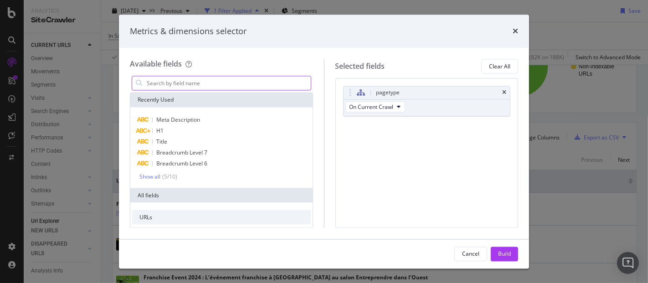
click at [264, 84] on input "modal" at bounding box center [228, 84] width 165 height 14
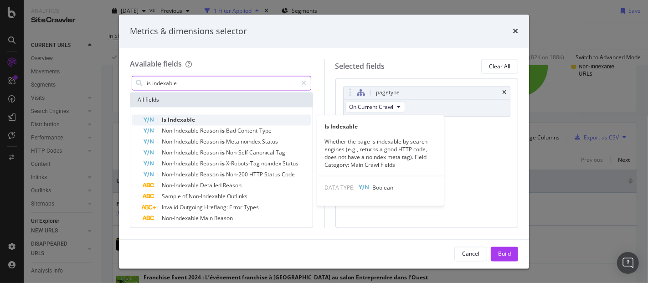
type input "is indexable"
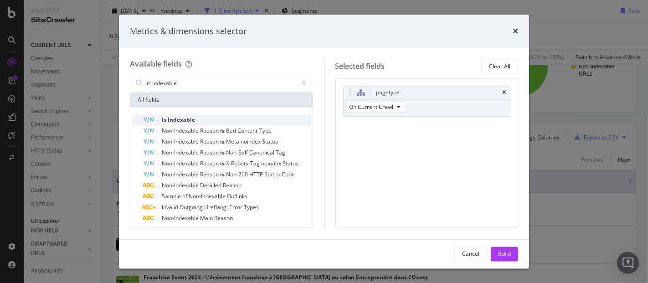
click at [213, 116] on div "Is Indexable" at bounding box center [227, 120] width 168 height 11
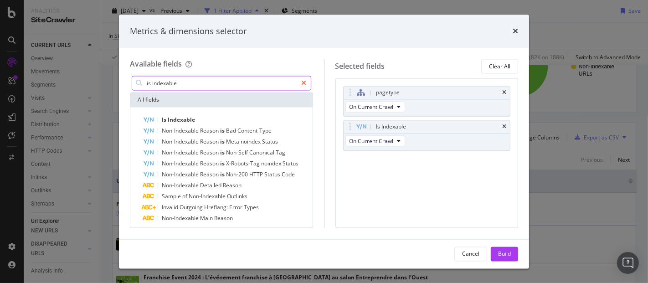
click at [303, 87] on div "modal" at bounding box center [303, 83] width 13 height 15
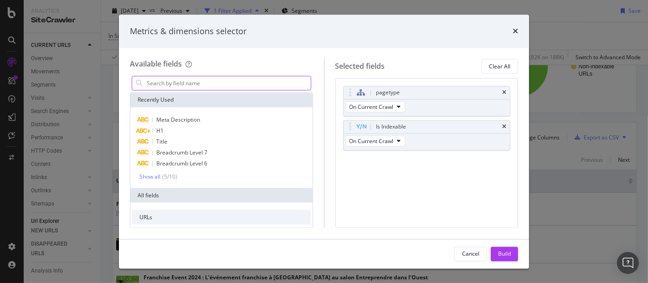
click at [243, 88] on input "modal" at bounding box center [228, 84] width 165 height 14
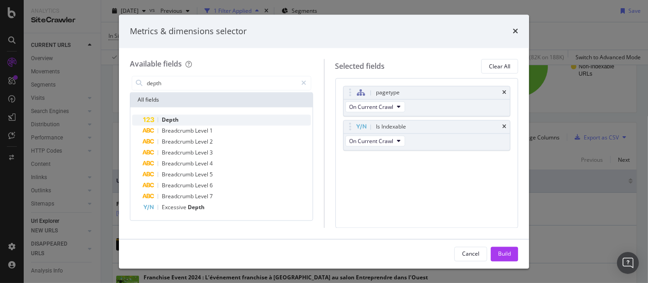
click at [179, 115] on div "Depth" at bounding box center [227, 120] width 168 height 11
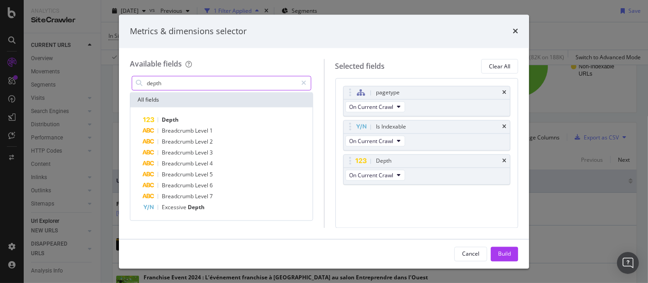
click at [223, 84] on input "depth" at bounding box center [222, 84] width 152 height 14
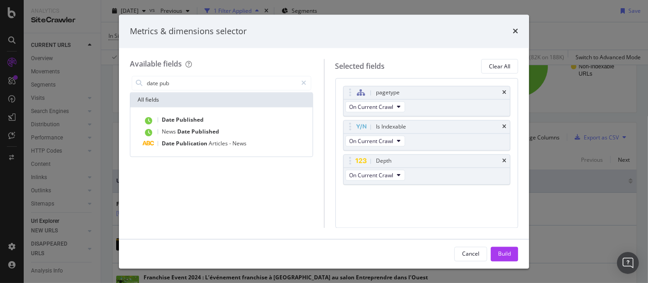
click at [199, 113] on div "Date Published News Date Published Date Publication Articles - News" at bounding box center [221, 131] width 182 height 49
click at [199, 117] on span "Published" at bounding box center [190, 120] width 28 height 8
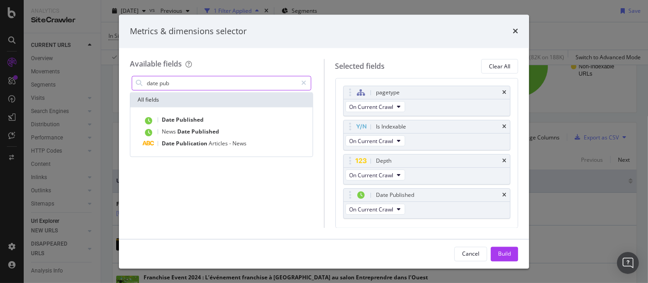
click at [254, 84] on input "date pub" at bounding box center [222, 84] width 152 height 14
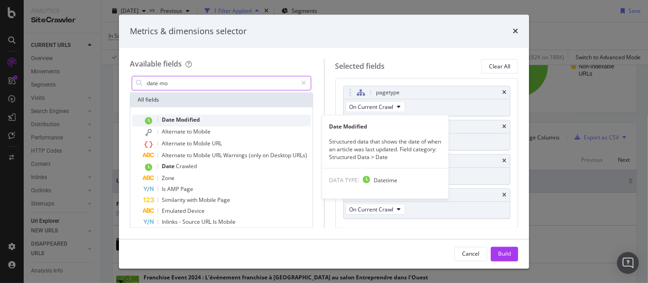
type input "date mo"
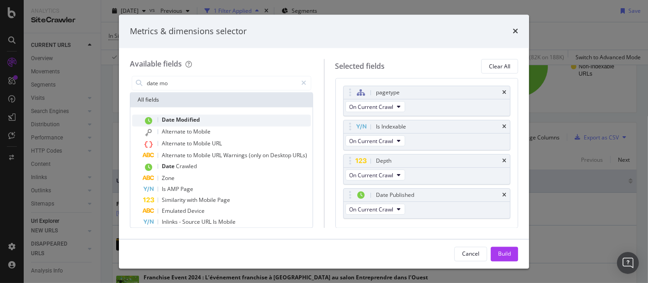
click at [219, 116] on div "Date Modified" at bounding box center [227, 121] width 168 height 12
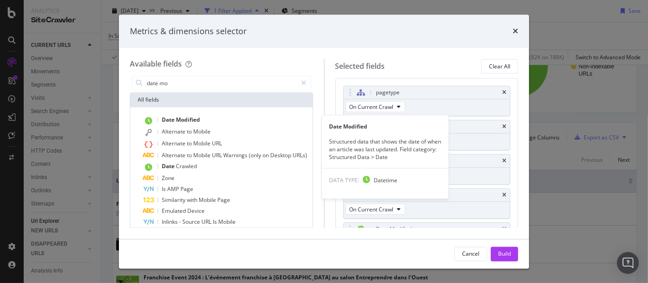
scroll to position [24, 0]
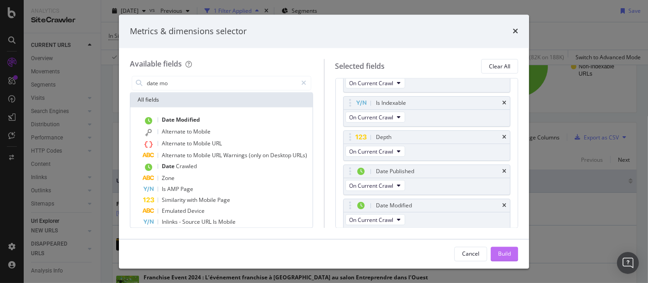
click at [509, 251] on div "Build" at bounding box center [504, 254] width 13 height 8
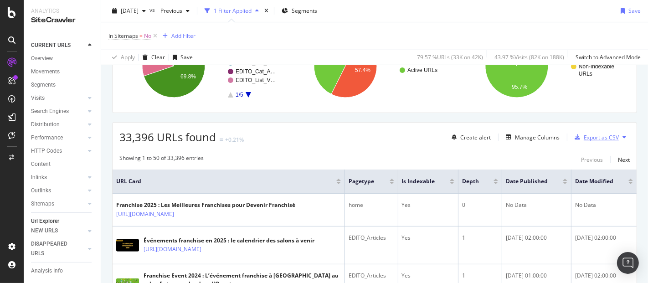
click at [595, 133] on div "Export as CSV" at bounding box center [600, 137] width 35 height 8
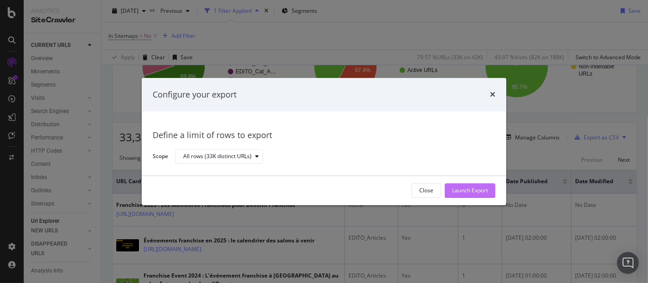
click at [476, 190] on div "Launch Export" at bounding box center [470, 191] width 36 height 8
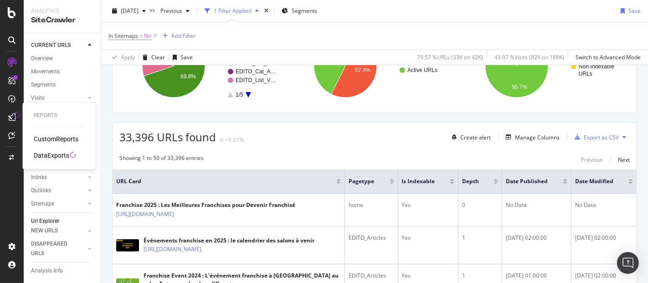
click at [48, 153] on div "DataExports" at bounding box center [52, 155] width 36 height 9
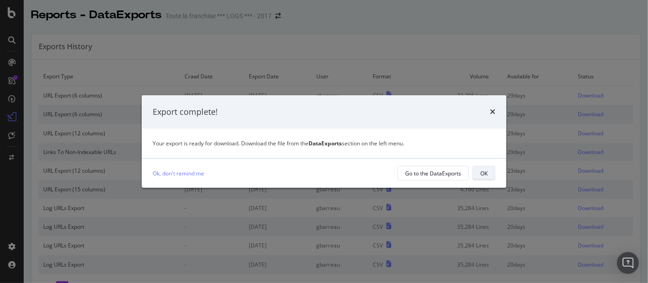
click at [485, 169] on div "OK" at bounding box center [483, 173] width 7 height 13
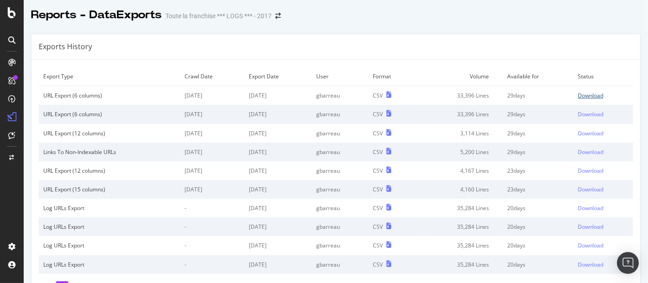
click at [578, 96] on div "Download" at bounding box center [591, 96] width 26 height 8
click at [582, 92] on div "Download" at bounding box center [591, 96] width 26 height 8
click at [578, 97] on div "Download" at bounding box center [591, 96] width 26 height 8
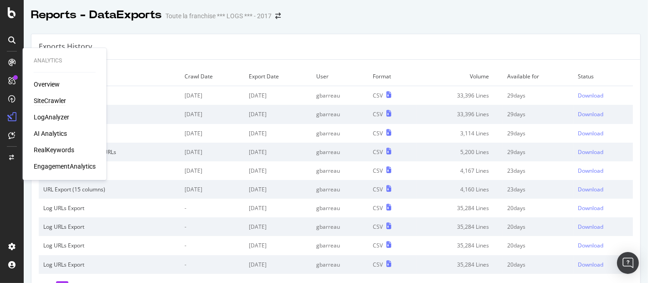
click at [50, 96] on div "SiteCrawler" at bounding box center [50, 100] width 32 height 9
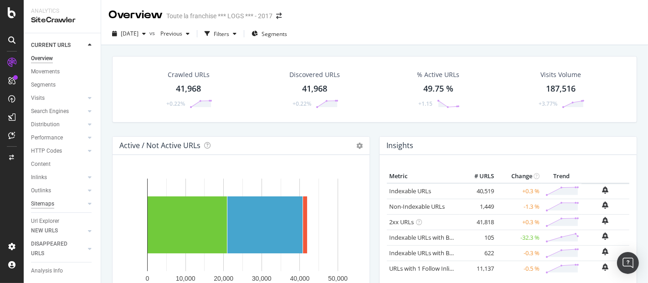
click at [46, 199] on div "Sitemaps" at bounding box center [42, 204] width 23 height 10
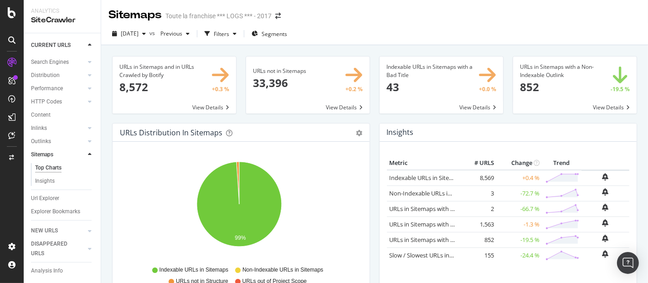
scroll to position [58, 0]
drag, startPoint x: 58, startPoint y: 184, endPoint x: 46, endPoint y: 190, distance: 13.2
click at [46, 192] on div "Url Explorer" at bounding box center [66, 198] width 70 height 13
click at [46, 194] on div "Url Explorer" at bounding box center [45, 199] width 28 height 10
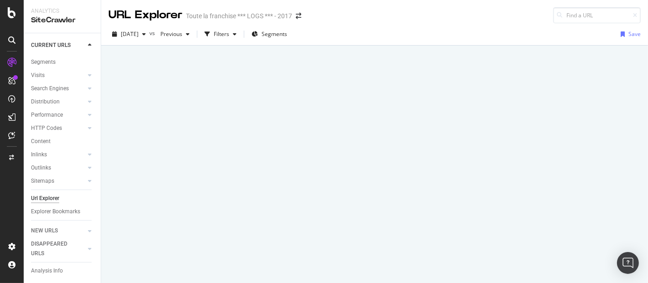
scroll to position [32, 0]
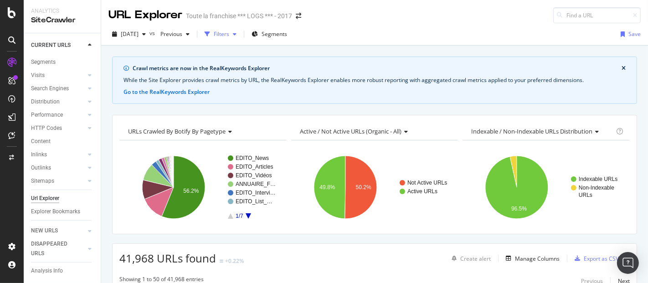
click at [236, 33] on icon "button" at bounding box center [235, 33] width 4 height 5
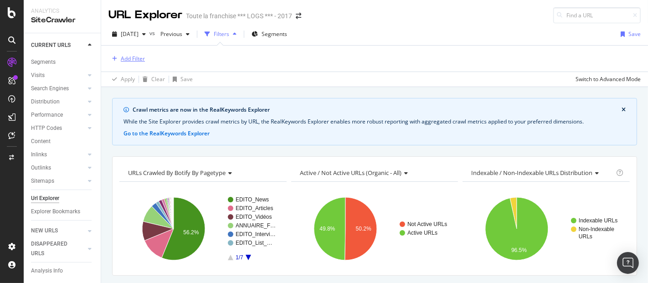
click at [123, 61] on div "Add Filter" at bounding box center [126, 59] width 36 height 10
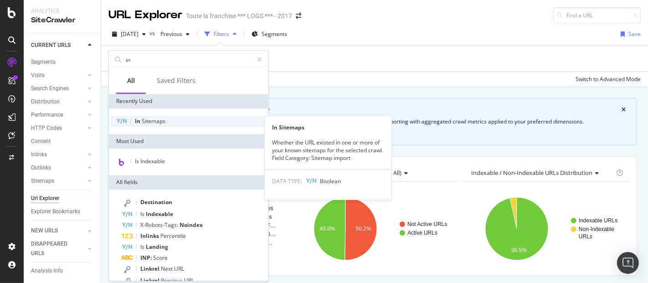
type input "in"
click at [153, 123] on span "Sitemaps" at bounding box center [154, 121] width 24 height 8
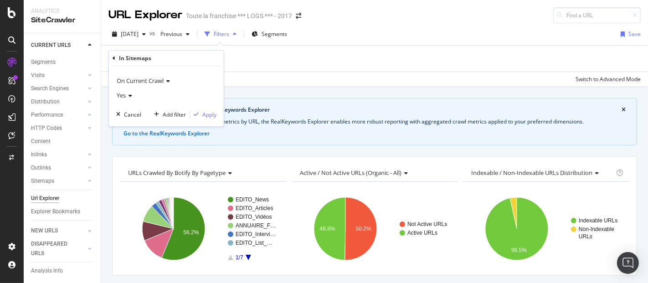
click at [172, 60] on div "In Sitemaps" at bounding box center [166, 58] width 107 height 15
click at [128, 97] on icon at bounding box center [129, 95] width 6 height 5
click at [131, 125] on div "No" at bounding box center [166, 126] width 97 height 12
click at [210, 118] on div "Apply" at bounding box center [209, 115] width 14 height 8
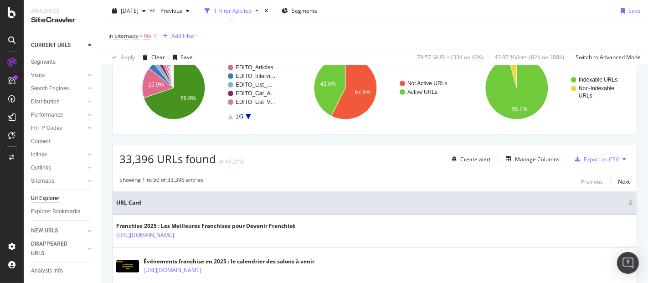
scroll to position [167, 0]
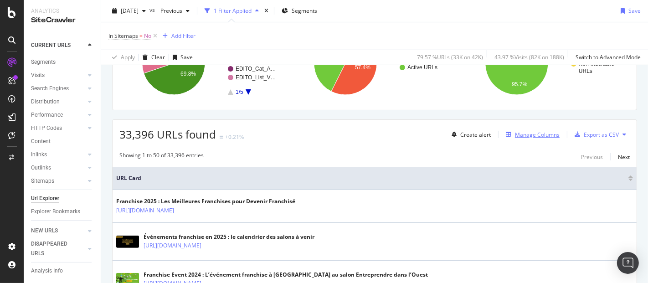
click at [529, 136] on div "Manage Columns" at bounding box center [537, 135] width 45 height 8
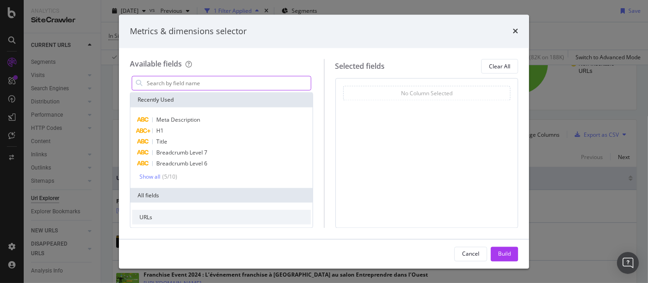
type input "i"
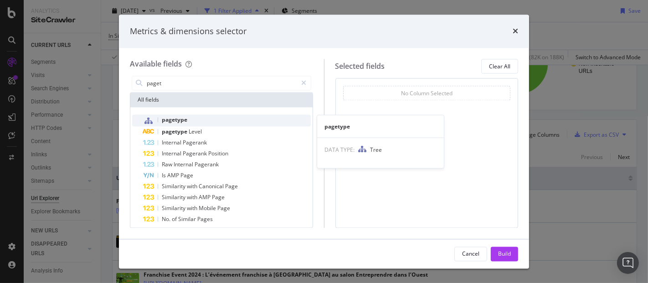
click at [179, 122] on span "pagetype" at bounding box center [175, 120] width 26 height 8
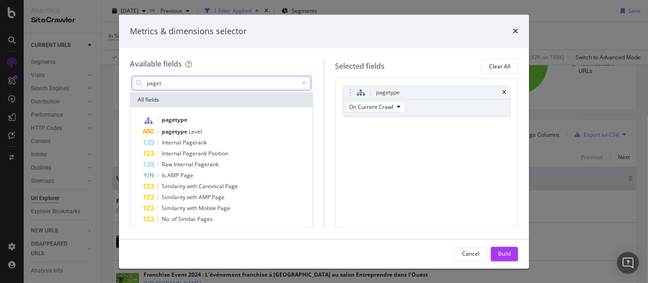
click at [208, 84] on input "paget" at bounding box center [222, 84] width 152 height 14
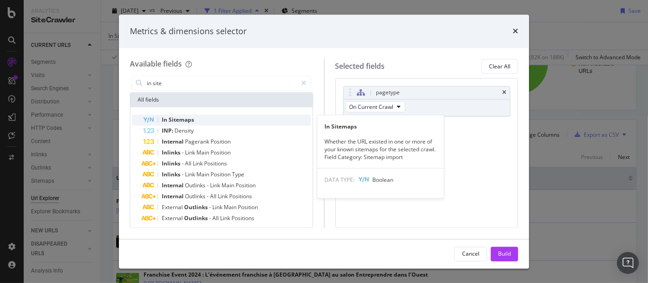
click at [197, 118] on div "In Sitemaps" at bounding box center [227, 120] width 168 height 11
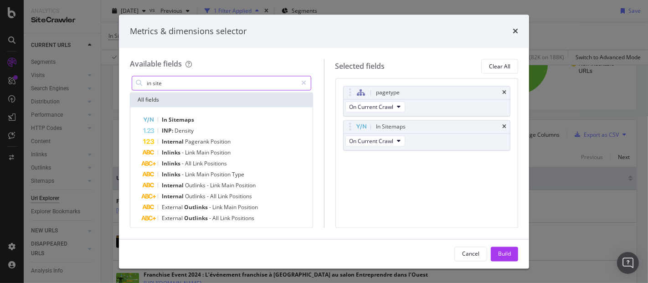
click at [199, 82] on input "in site" at bounding box center [222, 84] width 152 height 14
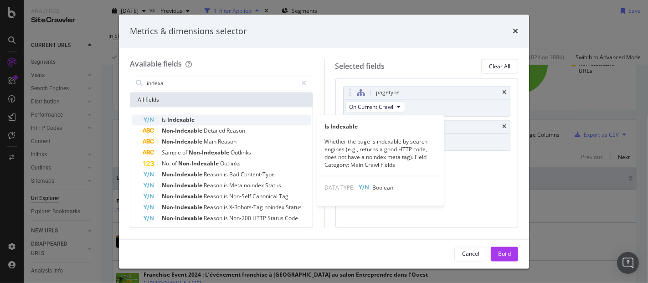
click at [189, 119] on span "Indexable" at bounding box center [180, 120] width 27 height 8
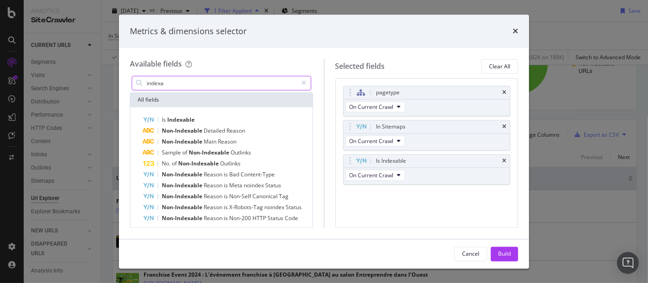
click at [196, 82] on input "indexa" at bounding box center [222, 84] width 152 height 14
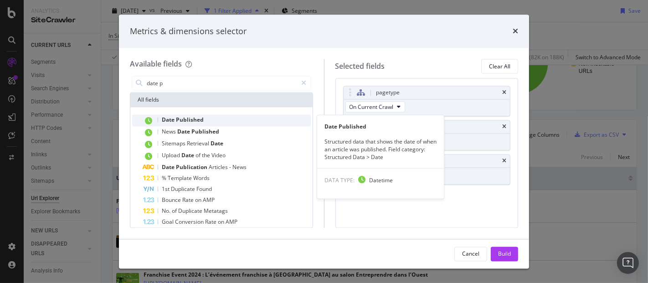
click at [189, 121] on span "Published" at bounding box center [190, 120] width 28 height 8
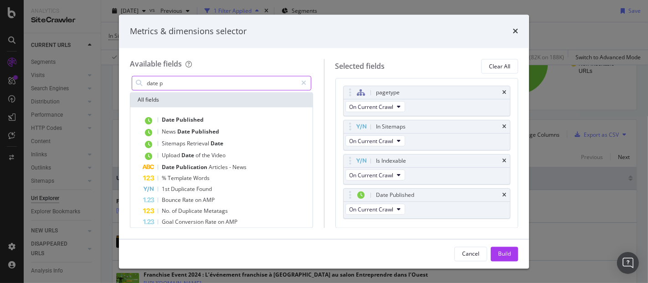
click at [200, 90] on div "date p" at bounding box center [221, 83] width 179 height 15
click at [203, 77] on input "date p" at bounding box center [222, 84] width 152 height 14
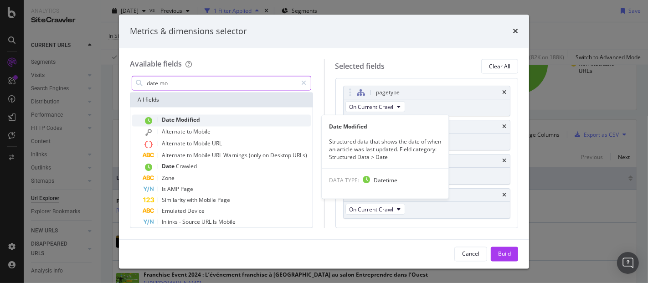
type input "date mo"
click at [194, 123] on span "Modified" at bounding box center [188, 120] width 24 height 8
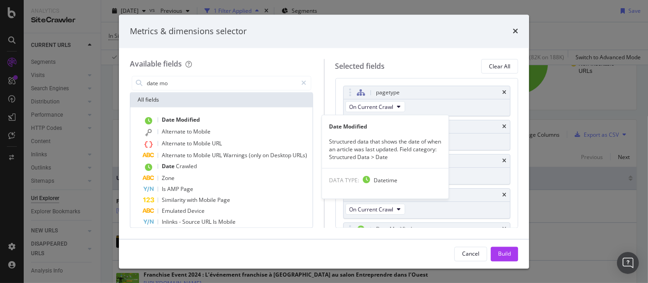
scroll to position [24, 0]
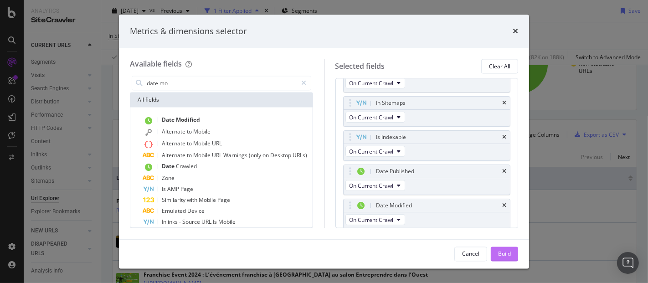
click at [506, 252] on div "Build" at bounding box center [504, 254] width 13 height 8
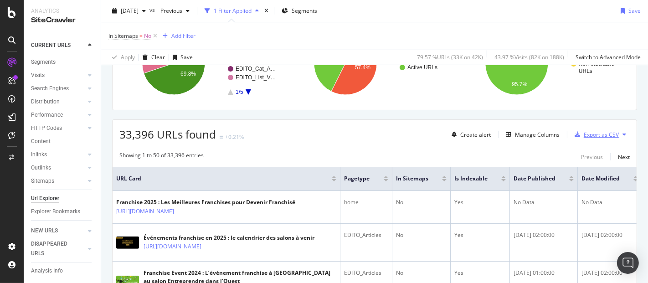
click at [591, 131] on div "Export as CSV" at bounding box center [600, 135] width 35 height 8
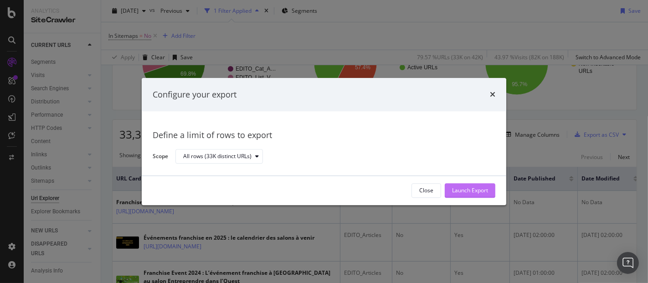
click at [476, 193] on div "Launch Export" at bounding box center [470, 191] width 36 height 8
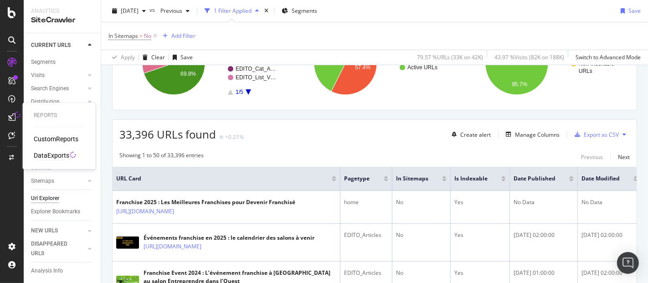
click at [50, 153] on div "DataExports" at bounding box center [52, 155] width 36 height 9
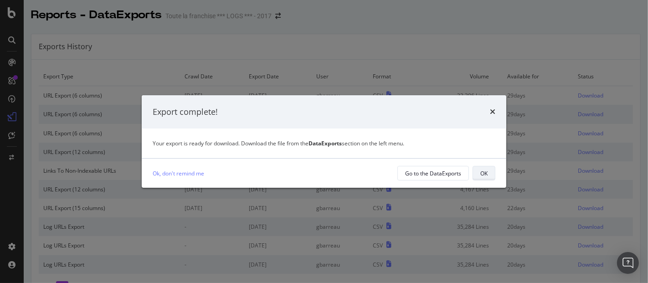
click at [486, 170] on div "OK" at bounding box center [483, 173] width 7 height 8
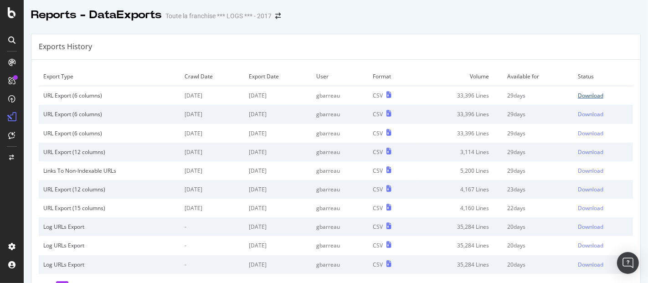
click at [578, 94] on div "Download" at bounding box center [591, 96] width 26 height 8
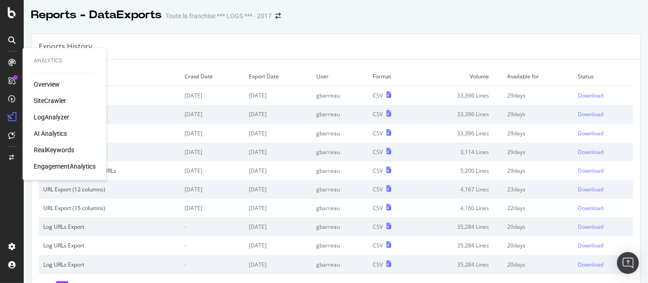
click at [53, 100] on div "SiteCrawler" at bounding box center [50, 100] width 32 height 9
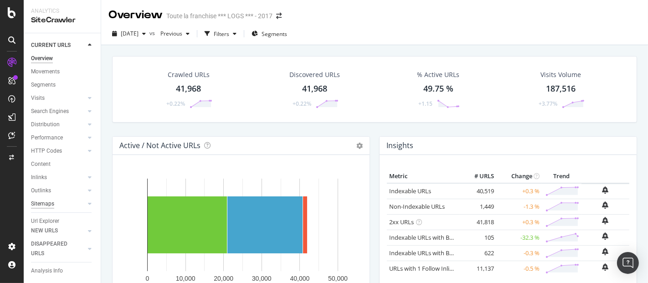
click at [47, 200] on div "Sitemaps" at bounding box center [42, 204] width 23 height 10
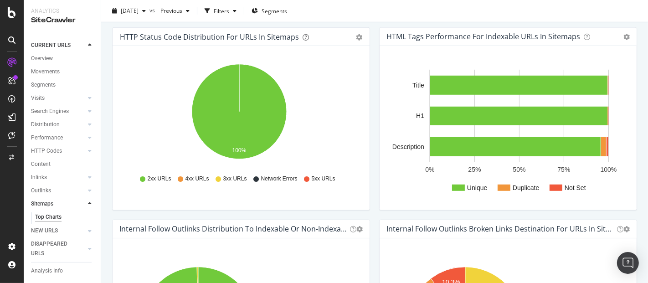
scroll to position [488, 0]
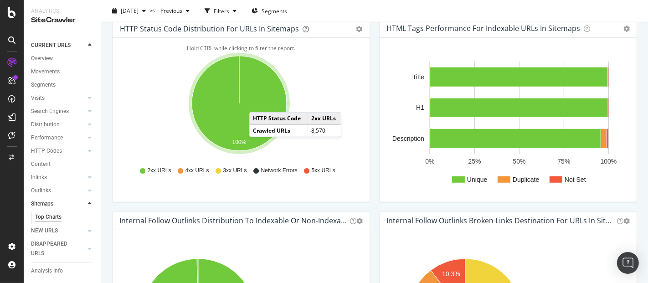
click at [258, 102] on icon "A chart." at bounding box center [239, 103] width 95 height 95
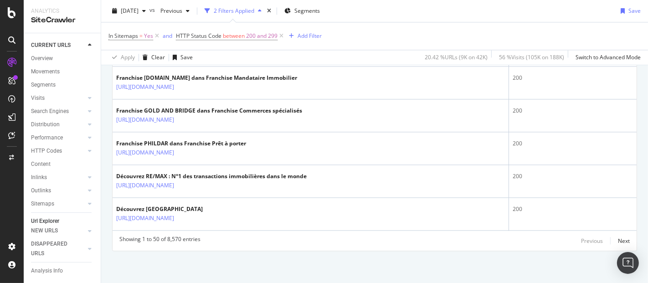
scroll to position [174, 0]
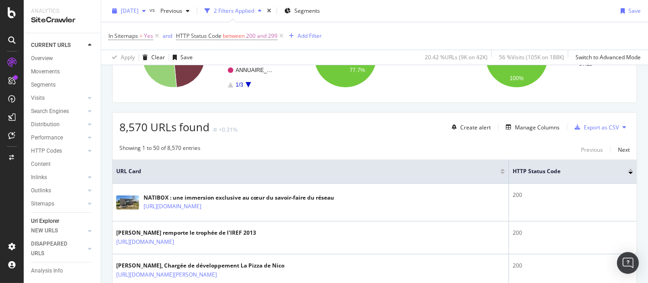
click at [138, 14] on span "[DATE]" at bounding box center [130, 11] width 18 height 8
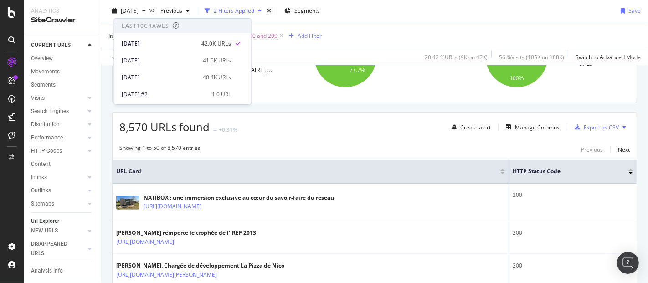
click at [351, 23] on div "In Sitemaps = Yes and HTTP Status Code between 200 and 299 Add Filter" at bounding box center [374, 35] width 532 height 27
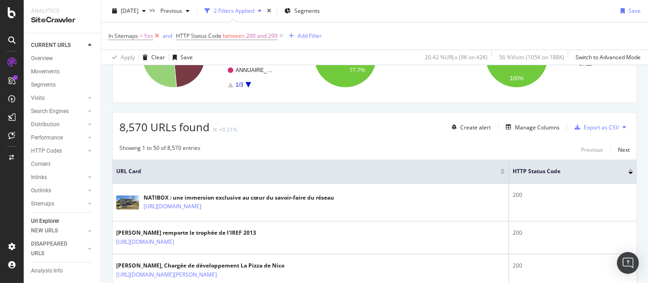
click at [157, 37] on icon at bounding box center [157, 35] width 8 height 9
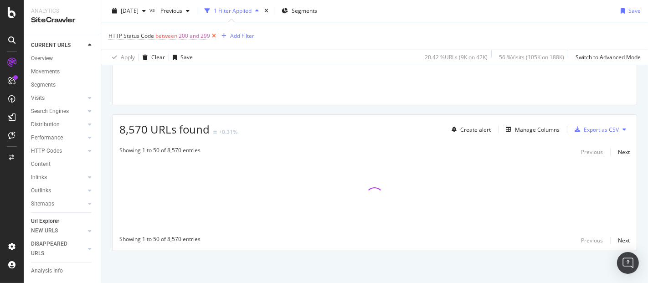
scroll to position [170, 0]
click at [213, 36] on icon at bounding box center [214, 35] width 8 height 9
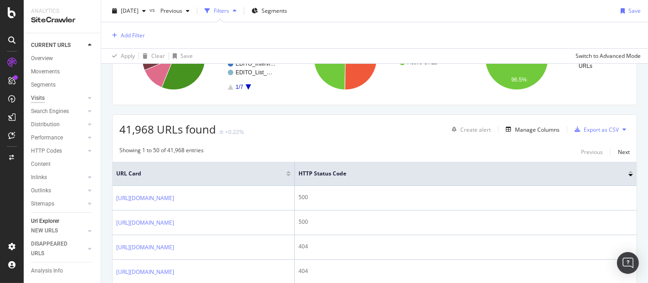
scroll to position [173, 0]
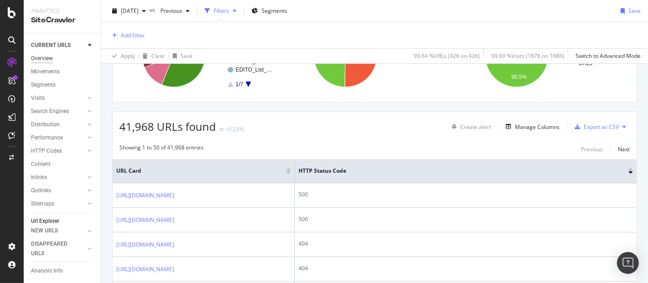
click at [46, 58] on div "Overview" at bounding box center [42, 59] width 22 height 10
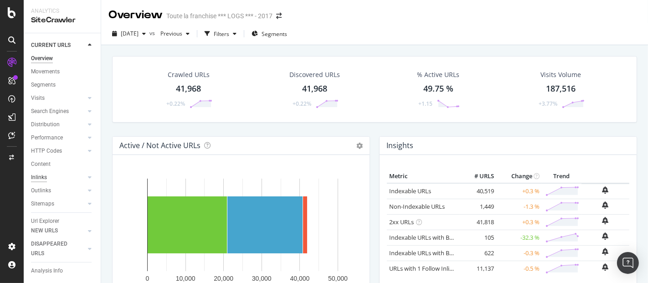
click at [40, 178] on div "Inlinks" at bounding box center [39, 178] width 16 height 10
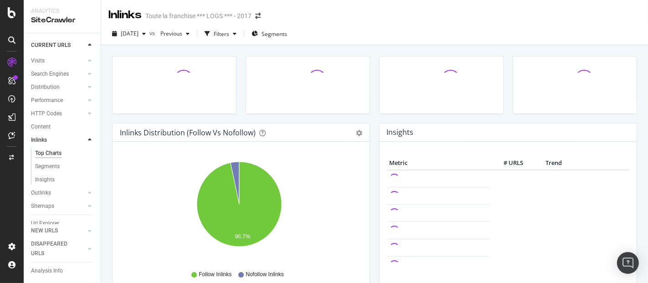
scroll to position [46, 0]
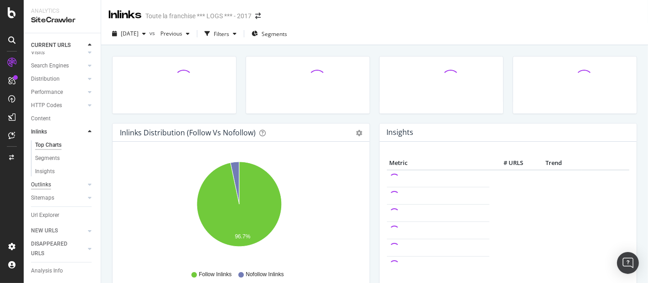
click at [46, 183] on div "Outlinks" at bounding box center [41, 185] width 20 height 10
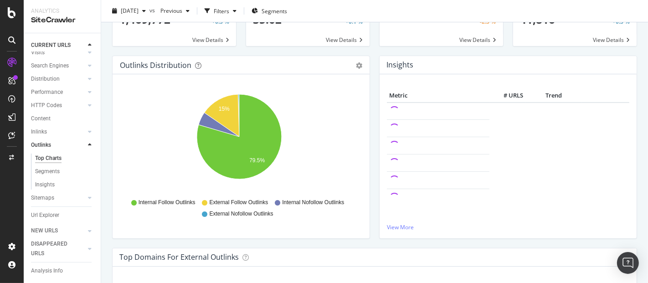
scroll to position [72, 0]
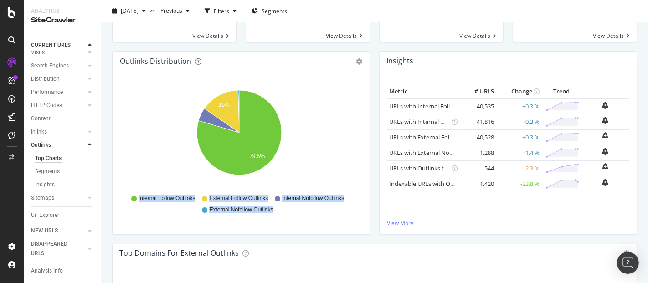
drag, startPoint x: 134, startPoint y: 197, endPoint x: 282, endPoint y: 216, distance: 149.8
click at [282, 216] on div "Hold CTRL while clicking to filter the report. 15% 79.5% Type of Outlink Sum of…" at bounding box center [241, 152] width 257 height 164
copy div "Internal Follow Outlinks External Follow Outlinks Internal Nofollow Outlinks Ex…"
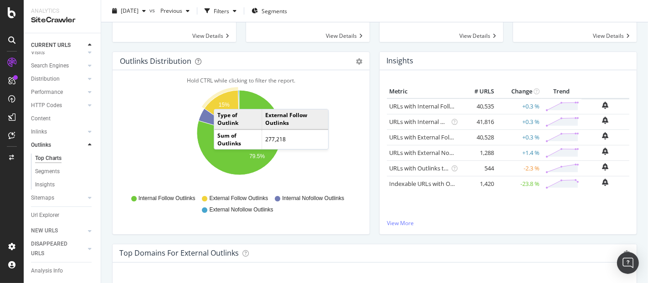
click at [222, 99] on icon "A chart." at bounding box center [221, 111] width 35 height 42
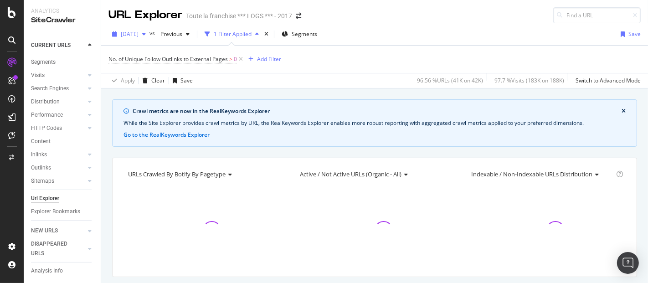
click at [149, 35] on div "button" at bounding box center [143, 33] width 11 height 5
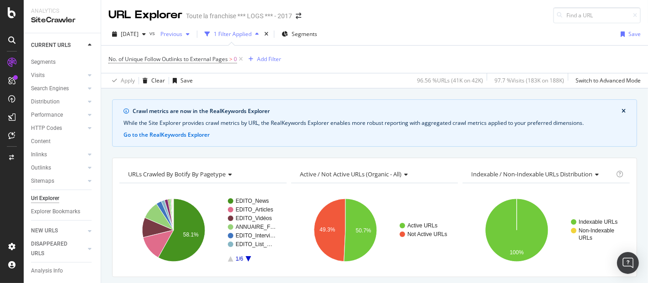
click at [182, 35] on span "Previous" at bounding box center [170, 34] width 26 height 8
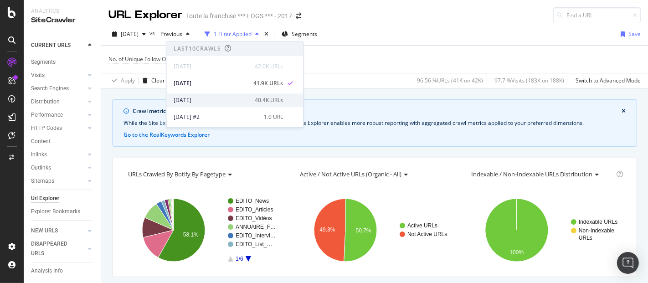
click at [195, 101] on div "[DATE]" at bounding box center [212, 100] width 76 height 8
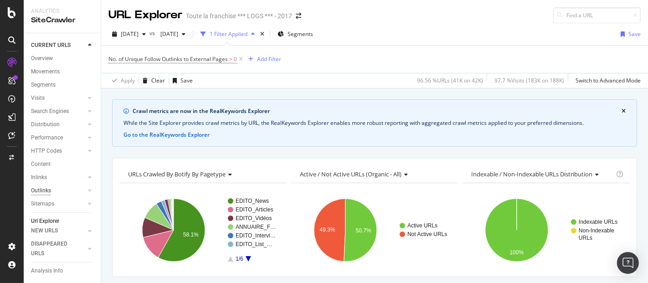
click at [46, 191] on div "Outlinks" at bounding box center [41, 191] width 20 height 10
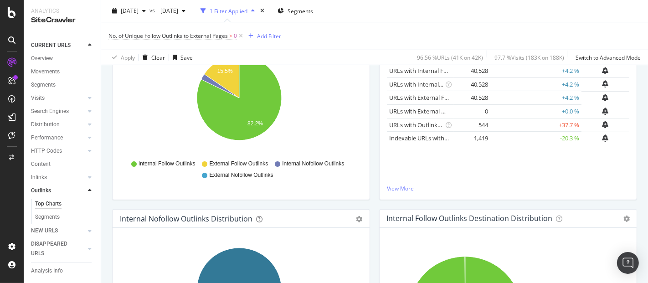
scroll to position [125, 0]
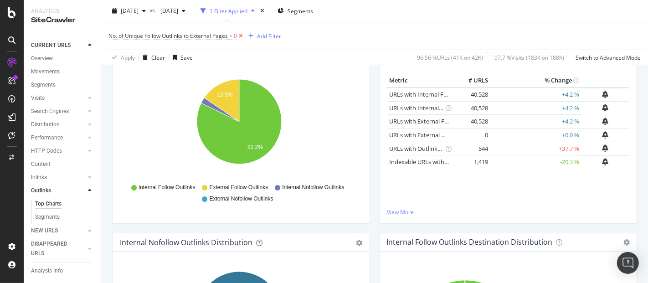
click at [245, 36] on icon at bounding box center [241, 35] width 8 height 9
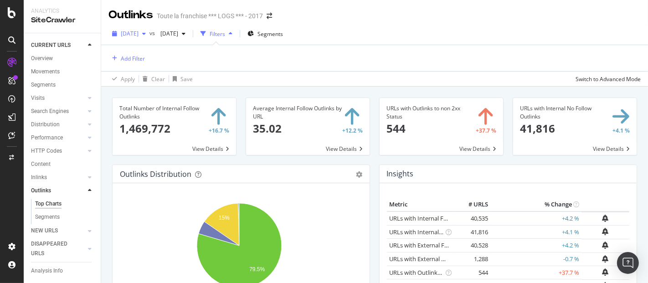
click at [149, 35] on div "button" at bounding box center [143, 33] width 11 height 5
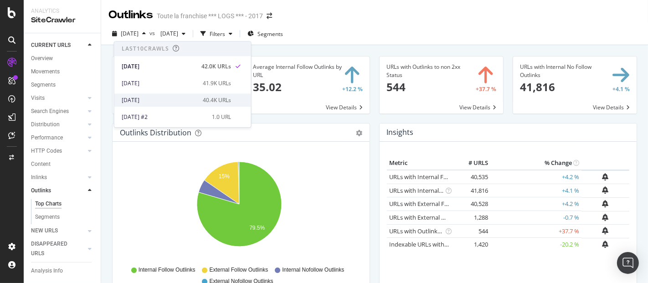
click at [147, 102] on div "[DATE]" at bounding box center [160, 100] width 76 height 8
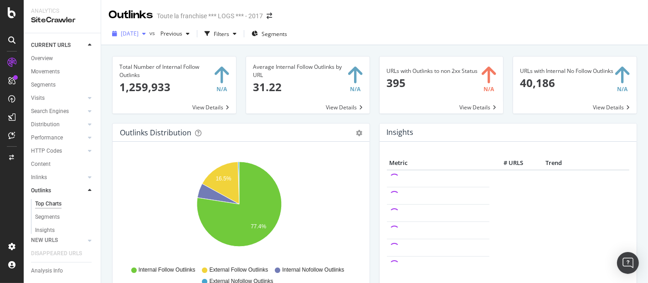
click at [146, 34] on icon "button" at bounding box center [144, 33] width 4 height 5
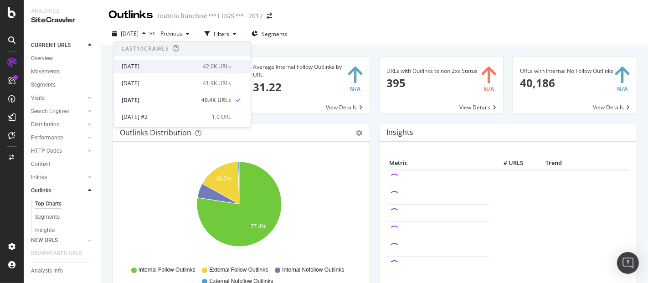
click at [146, 64] on div "[DATE]" at bounding box center [160, 66] width 76 height 8
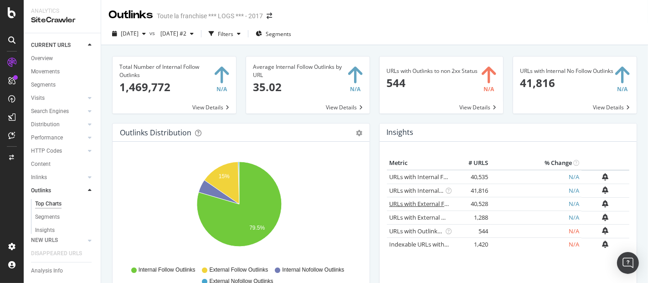
click at [426, 201] on link "URLs with External Follow Outlinks" at bounding box center [436, 203] width 94 height 8
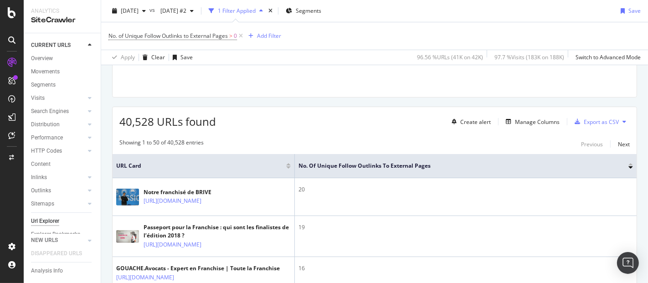
scroll to position [168, 0]
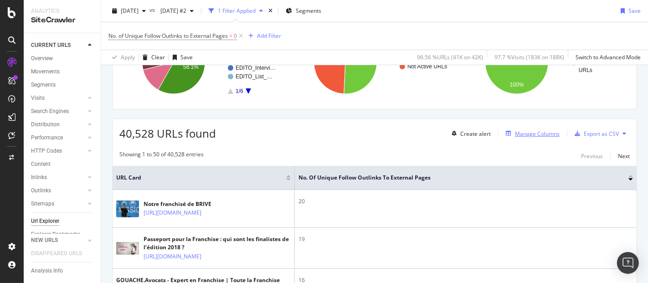
click at [518, 133] on div "Manage Columns" at bounding box center [537, 134] width 45 height 8
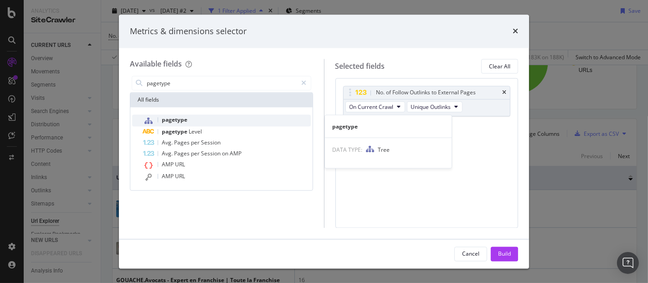
type input "pagetype"
click at [184, 116] on span "pagetype" at bounding box center [175, 120] width 26 height 8
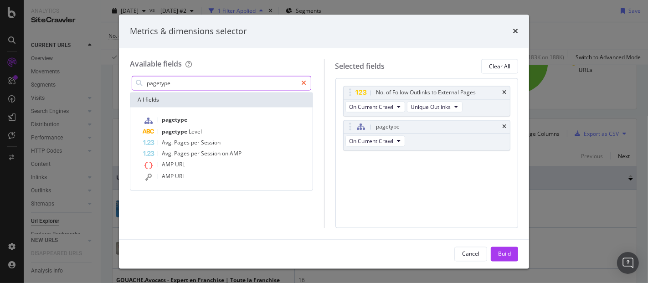
click at [303, 82] on icon "modal" at bounding box center [304, 83] width 5 height 6
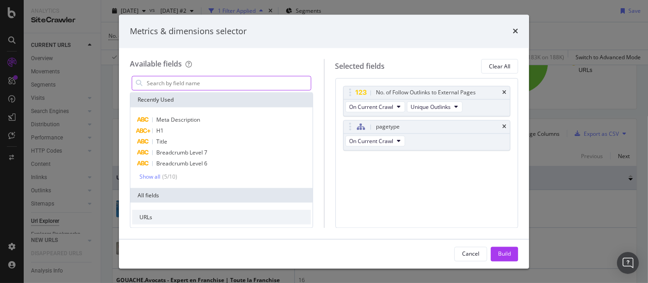
click at [278, 78] on input "modal" at bounding box center [228, 84] width 165 height 14
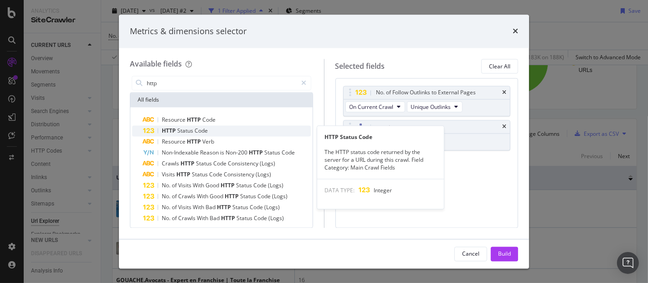
click at [215, 130] on div "HTTP Status Code" at bounding box center [227, 131] width 168 height 11
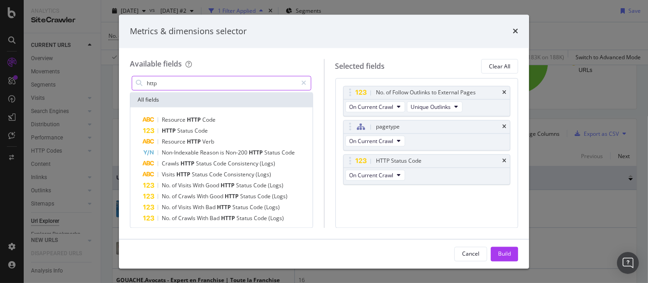
click at [228, 86] on input "http" at bounding box center [222, 84] width 152 height 14
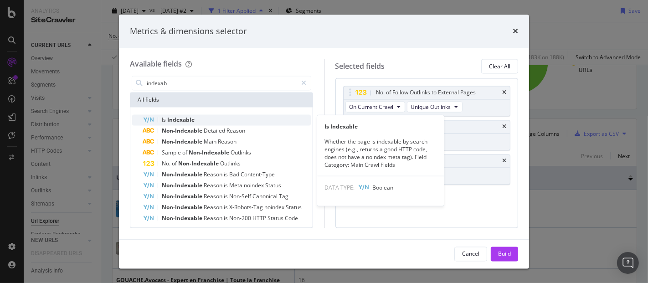
click at [210, 116] on div "Is Indexable" at bounding box center [227, 120] width 168 height 11
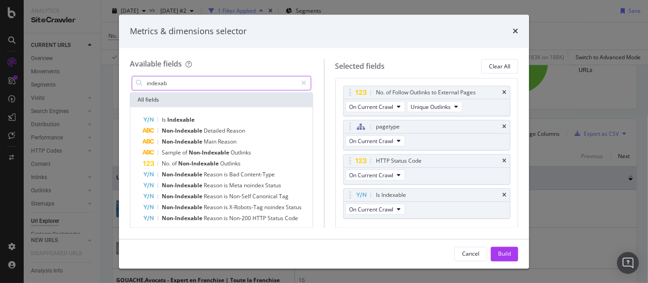
click at [226, 85] on input "indexab" at bounding box center [222, 84] width 152 height 14
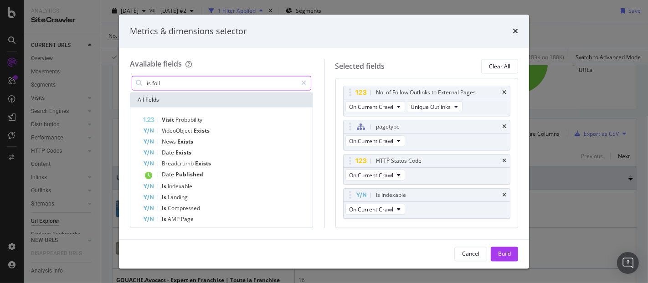
type input "is follo"
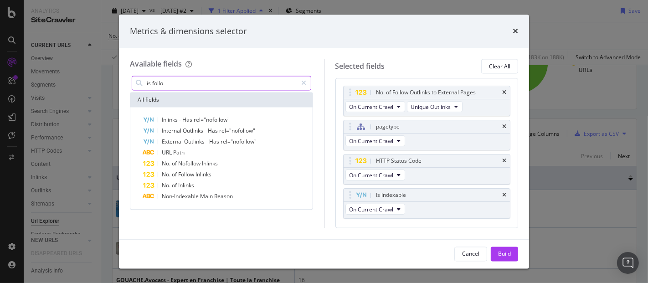
drag, startPoint x: 223, startPoint y: 85, endPoint x: 147, endPoint y: 73, distance: 76.9
click at [147, 73] on div "Available fields is follo All fields Inlinks - Has rel="nofollow" Internal Outl…" at bounding box center [227, 143] width 194 height 169
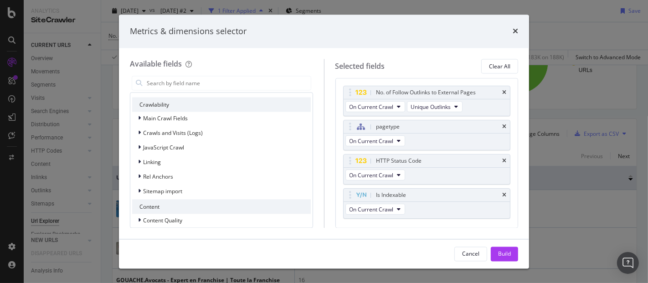
scroll to position [233, 0]
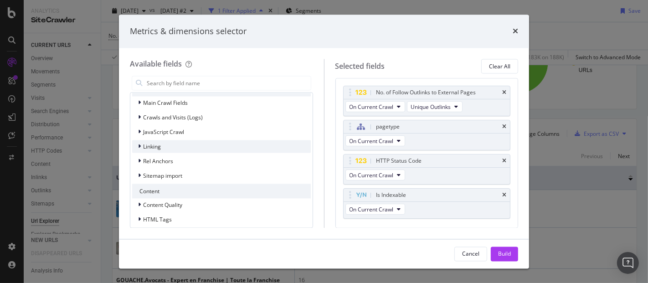
click at [161, 146] on div "Linking" at bounding box center [221, 146] width 179 height 13
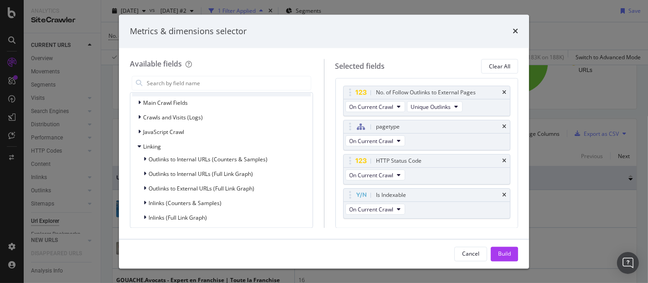
scroll to position [257, 0]
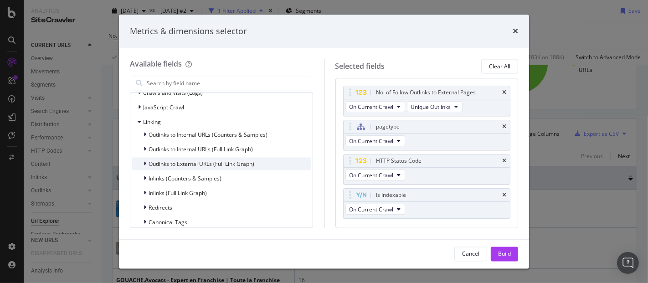
click at [252, 160] on span "Outlinks to External URLs (Full Link Graph)" at bounding box center [201, 164] width 106 height 8
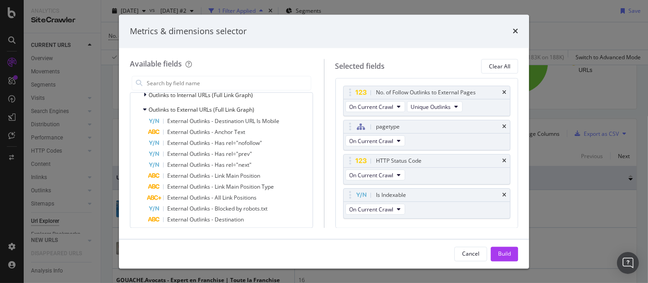
scroll to position [342, 0]
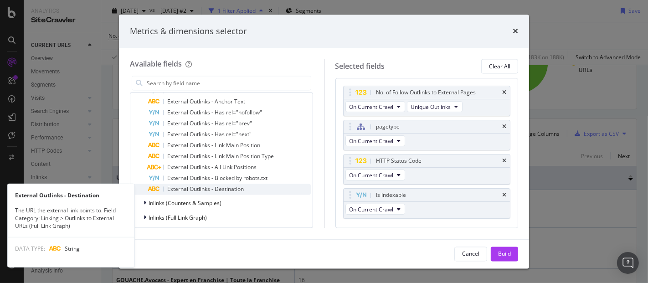
click at [237, 189] on span "External Outlinks - Destination" at bounding box center [205, 189] width 77 height 8
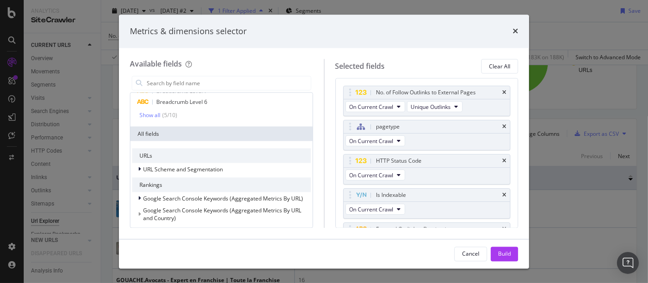
scroll to position [0, 0]
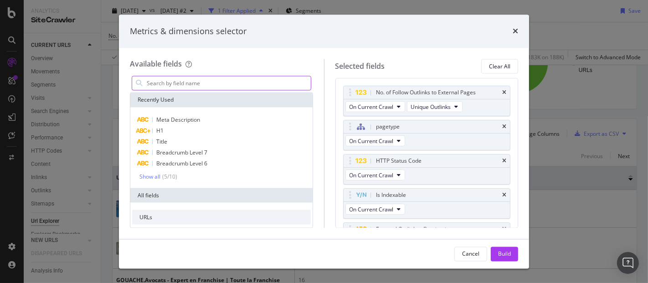
click at [251, 80] on input "modal" at bounding box center [228, 84] width 165 height 14
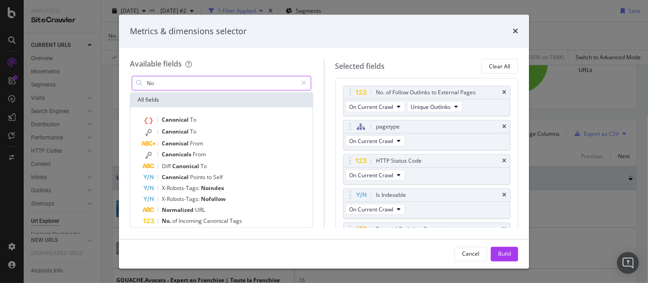
type input "N"
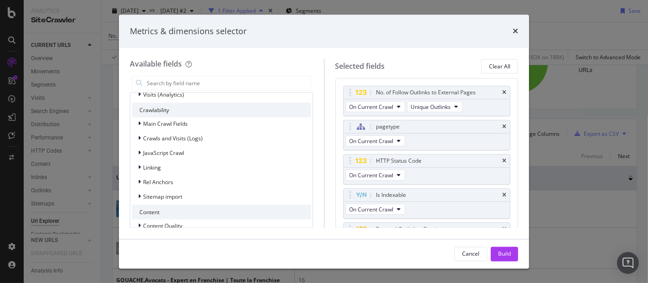
scroll to position [213, 0]
click at [222, 166] on div "Linking" at bounding box center [221, 166] width 179 height 13
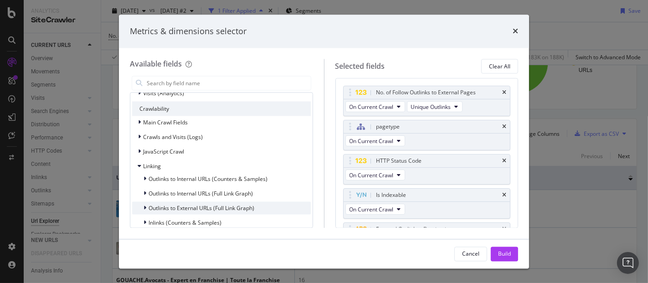
click at [242, 209] on span "Outlinks to External URLs (Full Link Graph)" at bounding box center [201, 208] width 106 height 8
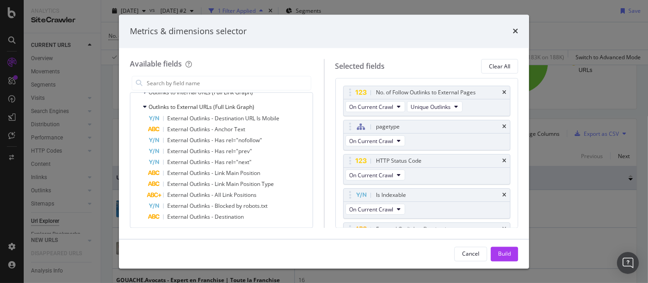
scroll to position [304, 0]
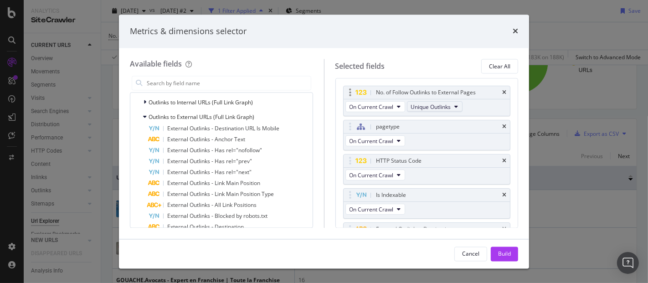
click at [422, 108] on span "Unique Outlinks" at bounding box center [431, 107] width 40 height 8
click at [421, 107] on span "Unique Outlinks" at bounding box center [431, 107] width 40 height 8
click at [419, 139] on span "Total Outlinks" at bounding box center [435, 139] width 43 height 8
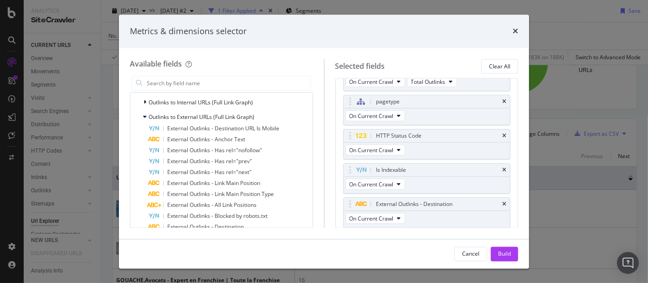
scroll to position [0, 0]
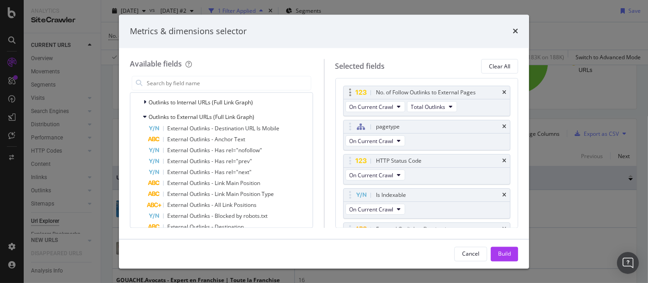
click at [352, 90] on div "modal" at bounding box center [350, 92] width 10 height 9
click at [351, 94] on div "modal" at bounding box center [350, 92] width 10 height 9
drag, startPoint x: 351, startPoint y: 93, endPoint x: 338, endPoint y: 78, distance: 20.7
click at [338, 78] on div "Selected fields Clear All No. of Follow Outlinks to External Pages On Current C…" at bounding box center [421, 143] width 194 height 169
click at [379, 103] on span "On Current Crawl" at bounding box center [371, 107] width 44 height 8
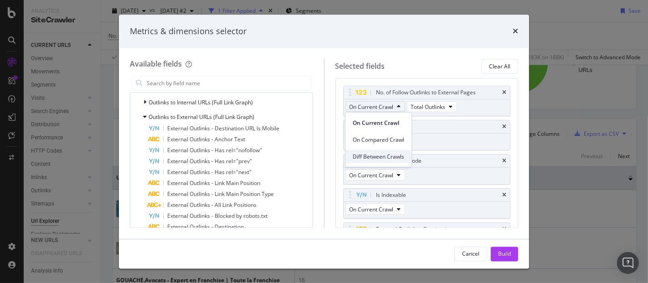
click at [372, 159] on span "Diff Between Crawls" at bounding box center [378, 156] width 51 height 8
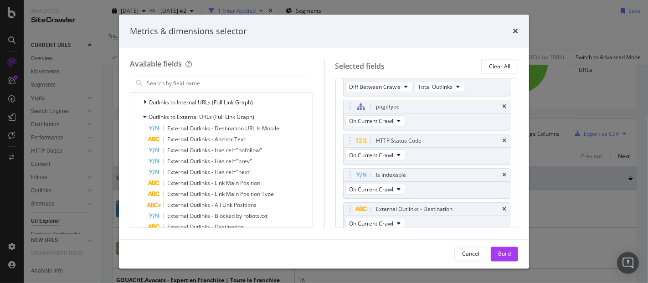
scroll to position [54, 0]
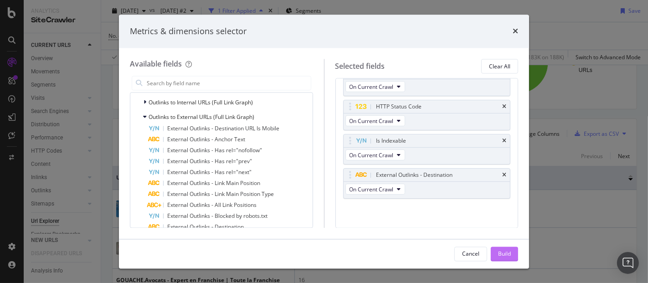
click at [502, 252] on div "Build" at bounding box center [504, 254] width 13 height 8
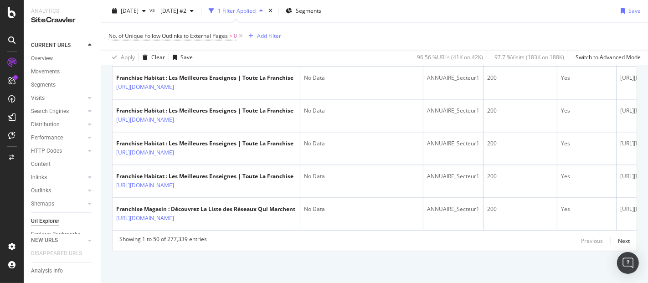
scroll to position [145, 0]
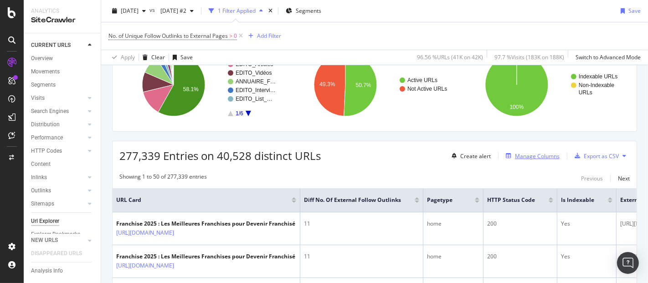
click at [540, 153] on div "Manage Columns" at bounding box center [537, 156] width 45 height 8
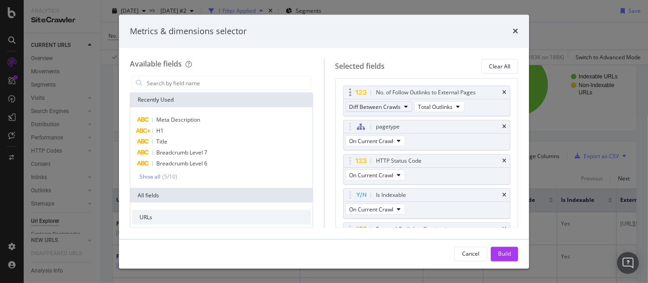
click at [383, 106] on span "Diff Between Crawls" at bounding box center [374, 107] width 51 height 8
click at [380, 123] on span "On Current Crawl" at bounding box center [380, 122] width 54 height 8
click at [505, 261] on button "Build" at bounding box center [504, 253] width 27 height 15
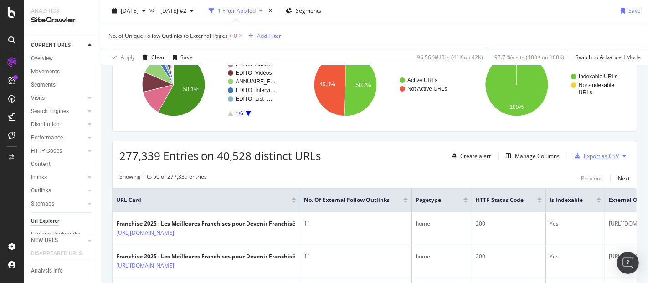
click at [584, 152] on div "Export as CSV" at bounding box center [600, 156] width 35 height 8
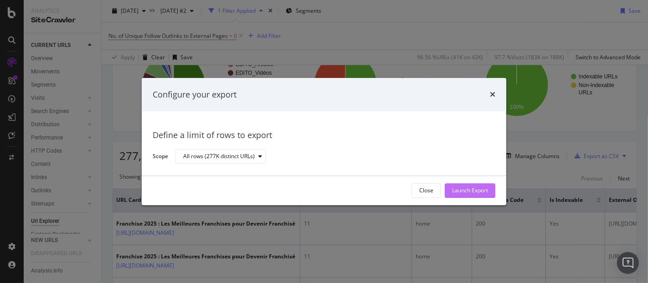
click at [460, 194] on div "Launch Export" at bounding box center [470, 191] width 36 height 8
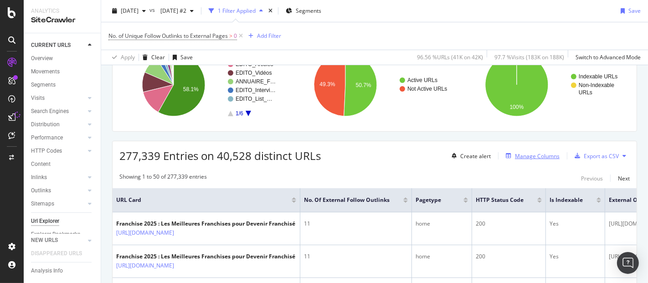
click at [519, 153] on div "Manage Columns" at bounding box center [537, 156] width 45 height 8
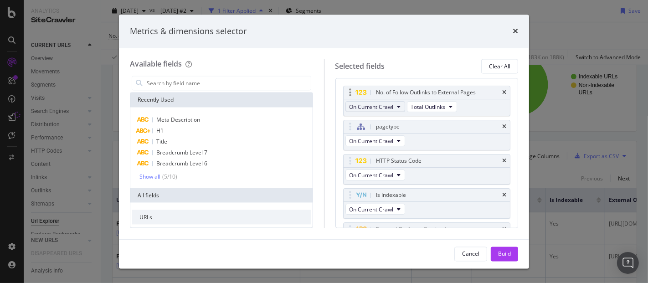
click at [386, 108] on span "On Current Crawl" at bounding box center [371, 107] width 44 height 8
click at [377, 139] on span "On Compared Crawl" at bounding box center [378, 139] width 51 height 8
click at [503, 252] on div "Build" at bounding box center [504, 254] width 13 height 8
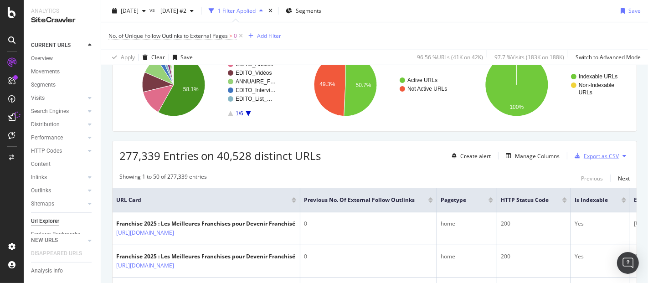
click at [590, 153] on div "Export as CSV" at bounding box center [600, 156] width 35 height 8
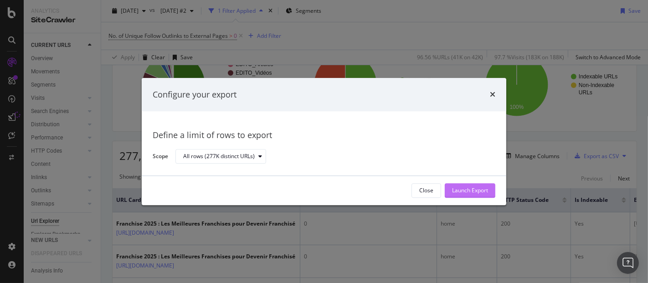
click at [460, 187] on div "Launch Export" at bounding box center [470, 191] width 36 height 8
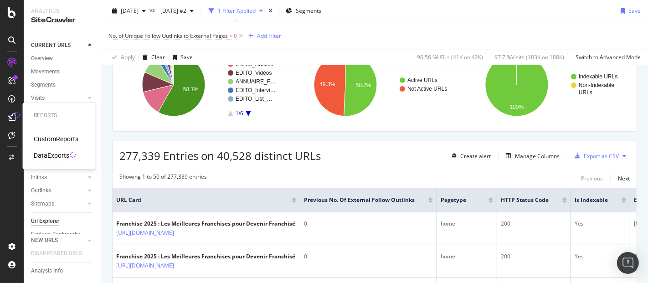
click at [49, 154] on div "DataExports" at bounding box center [52, 155] width 36 height 9
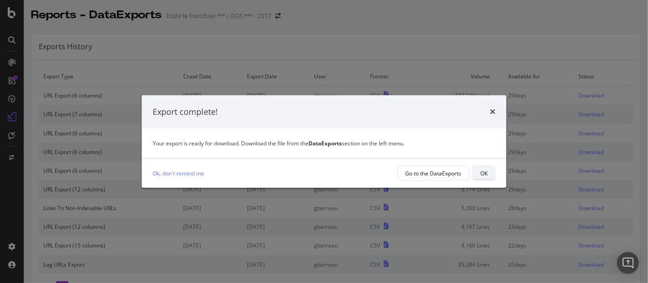
click at [486, 173] on div "OK" at bounding box center [483, 173] width 7 height 8
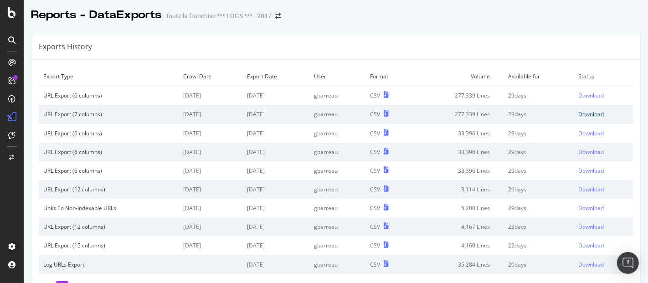
click at [578, 111] on div "Download" at bounding box center [591, 114] width 26 height 8
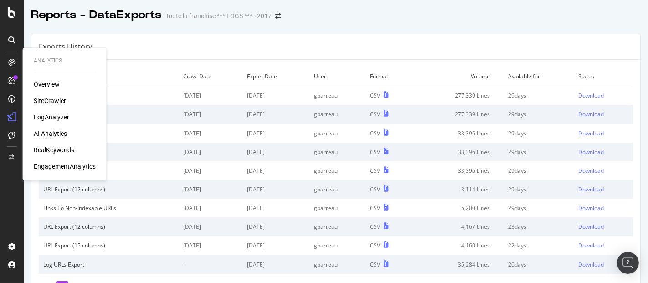
click at [49, 82] on div "Overview" at bounding box center [47, 84] width 26 height 9
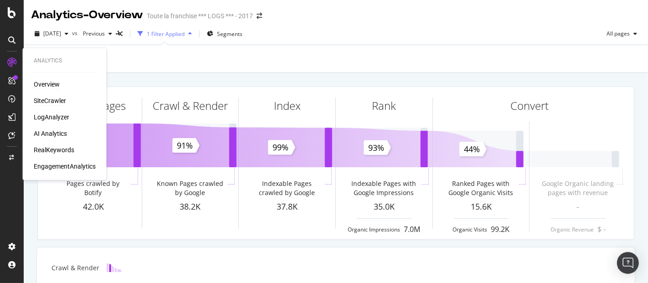
click at [56, 102] on div "SiteCrawler" at bounding box center [50, 100] width 32 height 9
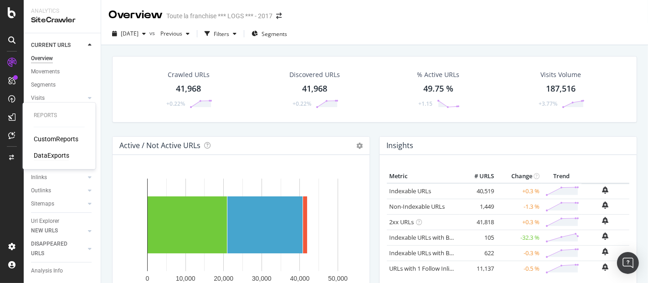
click at [59, 153] on div "DataExports" at bounding box center [52, 155] width 36 height 9
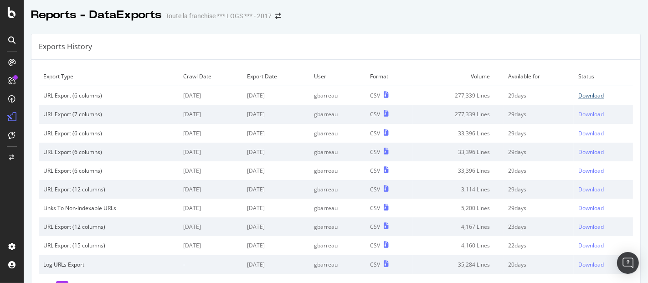
click at [578, 94] on div "Download" at bounding box center [591, 96] width 26 height 8
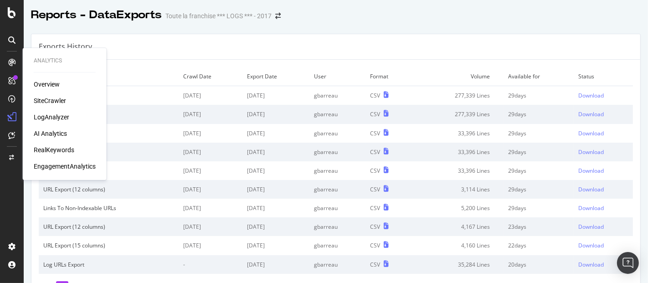
click at [52, 83] on div "Overview" at bounding box center [47, 84] width 26 height 9
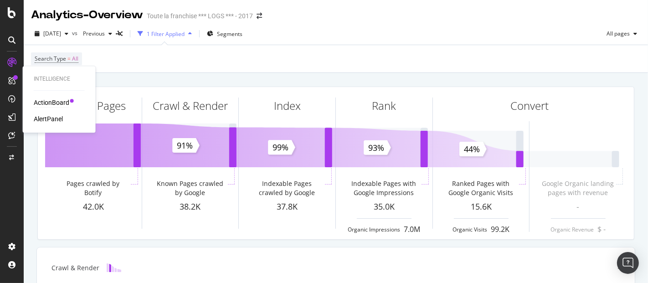
click at [49, 98] on div "ActionBoard" at bounding box center [52, 102] width 36 height 9
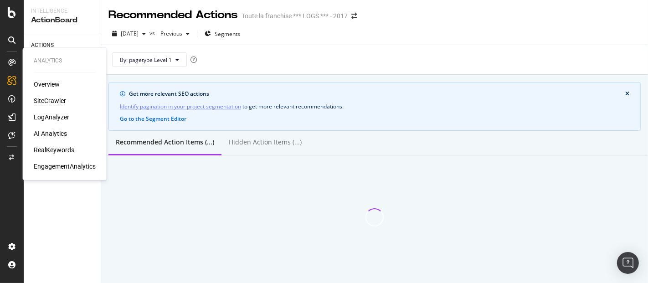
click at [52, 101] on div "SiteCrawler" at bounding box center [50, 100] width 32 height 9
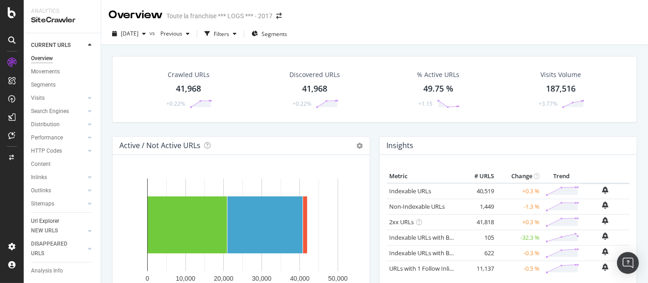
click at [46, 221] on div "Url Explorer" at bounding box center [45, 221] width 28 height 10
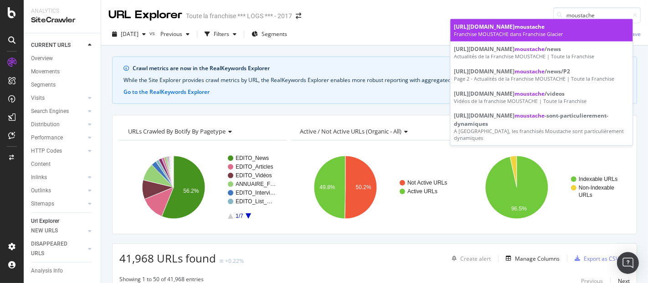
type input "moustache"
click at [575, 25] on div "https://www.toute-la-franchise.com/franchise/ moustache" at bounding box center [541, 27] width 175 height 8
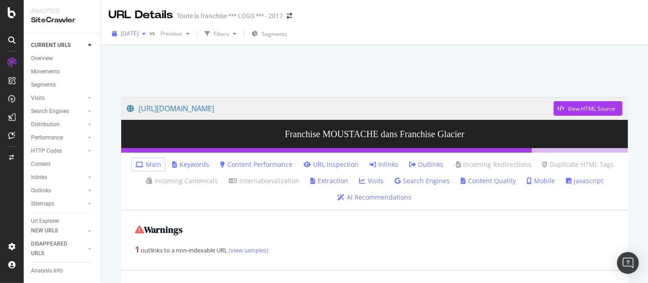
click at [149, 30] on div "[DATE]" at bounding box center [128, 34] width 41 height 14
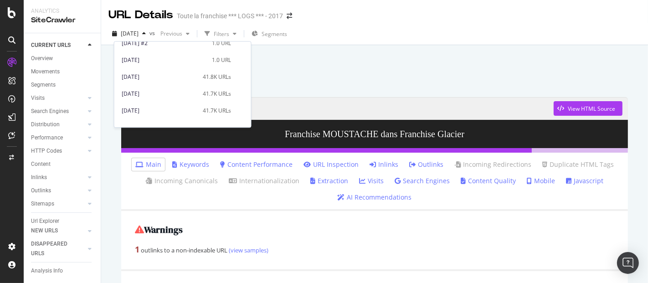
scroll to position [100, 0]
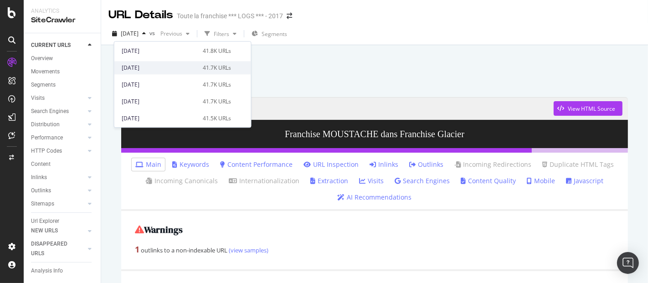
click at [175, 66] on div "[DATE]" at bounding box center [160, 68] width 76 height 8
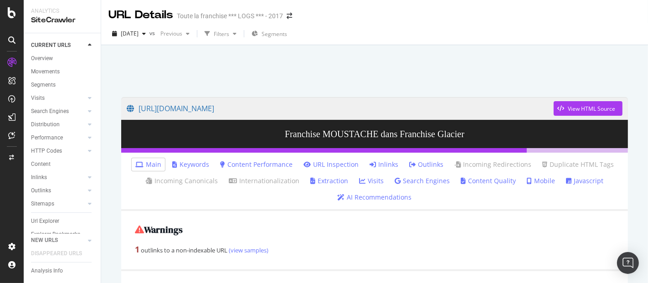
click at [422, 165] on link "Outlinks" at bounding box center [426, 164] width 34 height 9
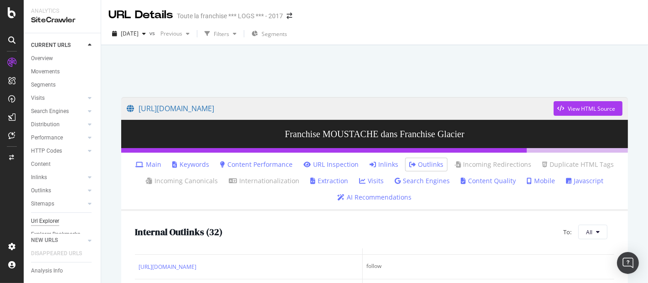
click at [51, 223] on div "Url Explorer" at bounding box center [45, 221] width 28 height 10
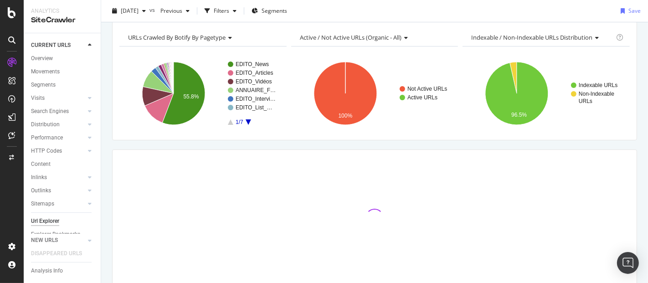
scroll to position [88, 0]
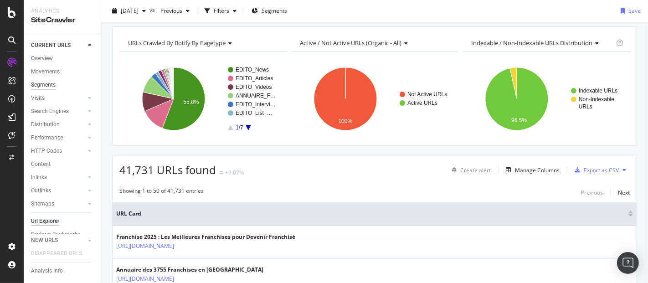
click at [49, 85] on div "Segments" at bounding box center [43, 85] width 25 height 10
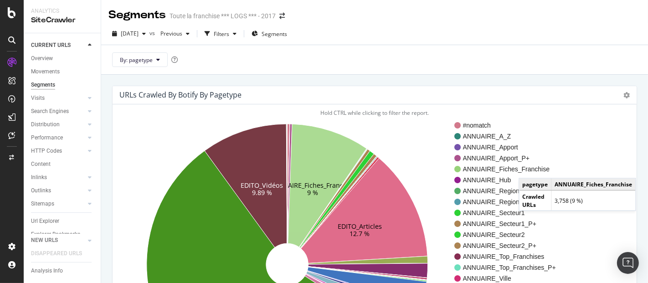
click at [527, 169] on span "ANNUAIRE_Fiches_Franchise" at bounding box center [519, 168] width 112 height 9
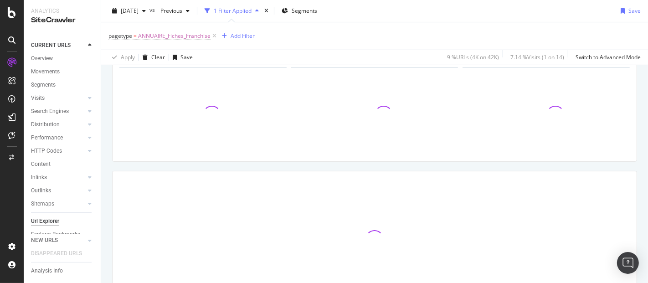
scroll to position [141, 0]
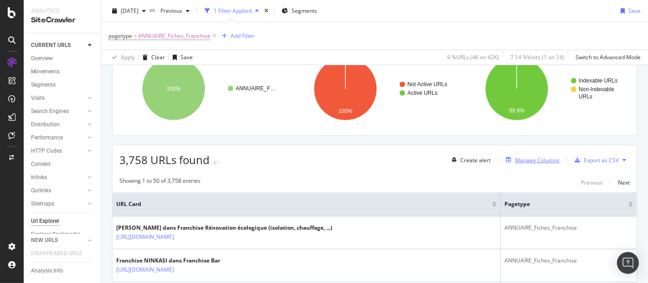
click at [527, 156] on div "Manage Columns" at bounding box center [537, 160] width 45 height 8
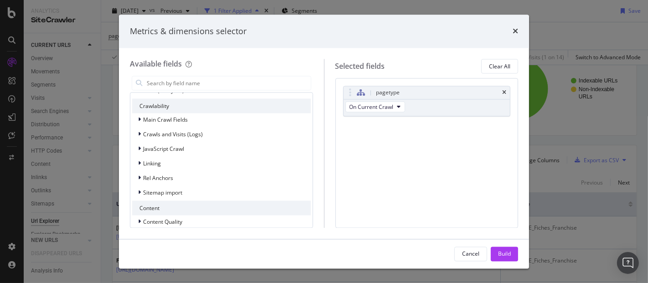
scroll to position [201, 0]
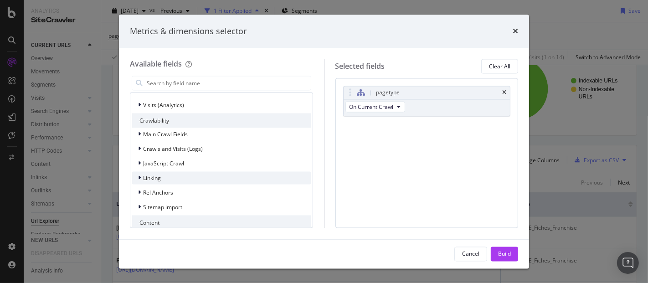
click at [239, 177] on div "Linking" at bounding box center [221, 178] width 179 height 13
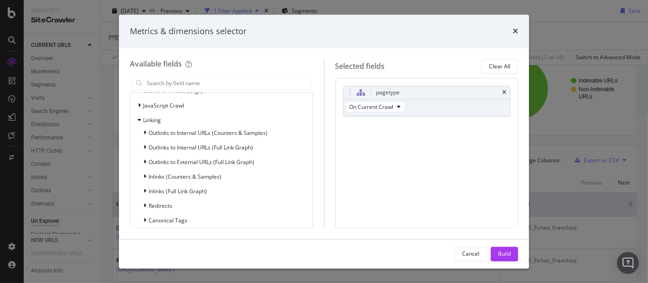
scroll to position [261, 0]
click at [226, 164] on div "Outlinks to External URLs (Full Link Graph)" at bounding box center [221, 160] width 179 height 13
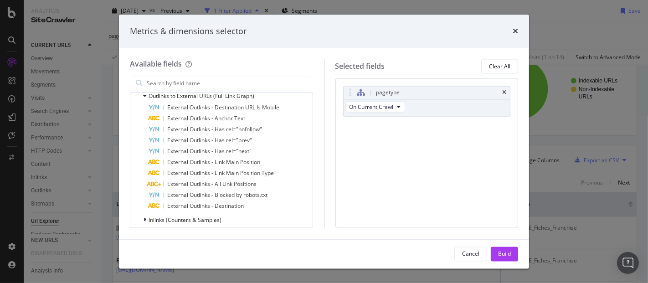
scroll to position [327, 0]
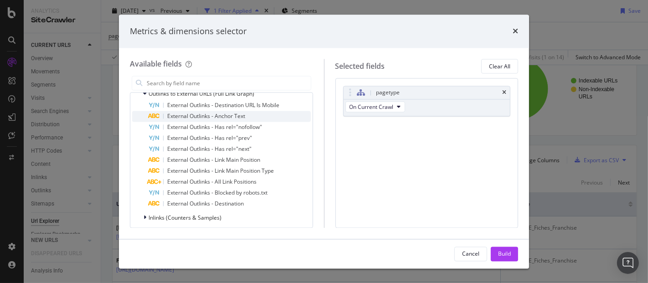
click at [232, 115] on span "External Outlinks - Anchor Text" at bounding box center [206, 117] width 78 height 8
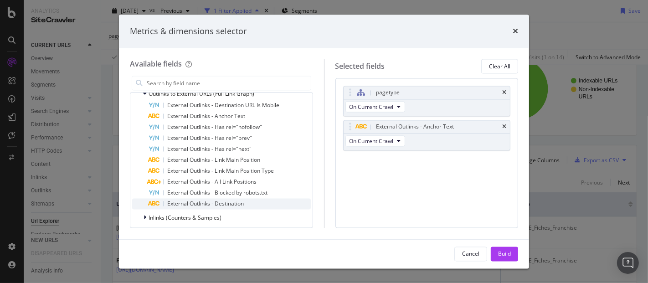
click at [210, 206] on span "External Outlinks - Destination" at bounding box center [205, 204] width 77 height 8
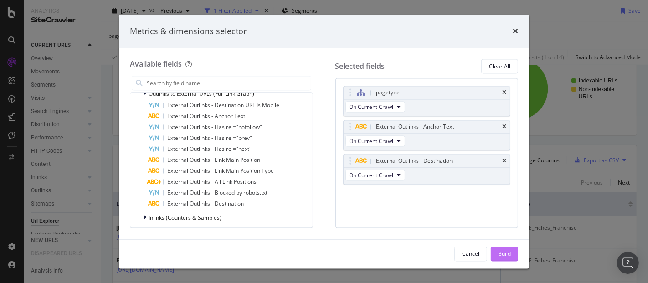
click at [506, 256] on div "Build" at bounding box center [504, 254] width 13 height 8
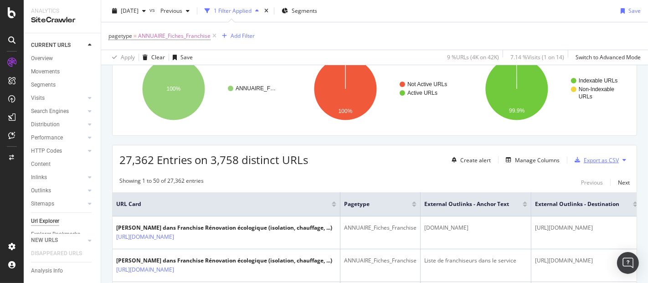
click at [593, 160] on div "Export as CSV" at bounding box center [600, 160] width 35 height 8
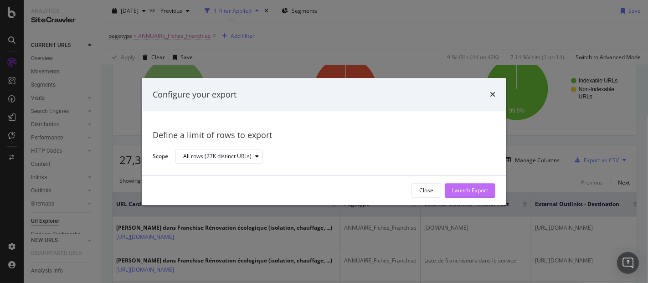
click at [472, 184] on div "Launch Export" at bounding box center [470, 191] width 36 height 14
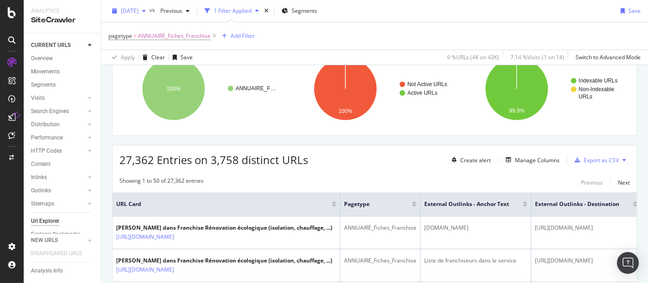
click at [149, 7] on div "[DATE]" at bounding box center [128, 11] width 41 height 14
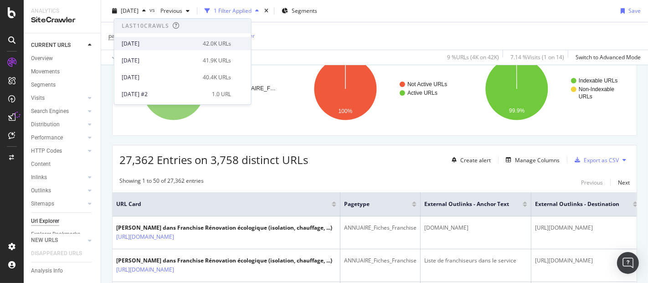
click at [159, 40] on div "[DATE]" at bounding box center [160, 44] width 76 height 8
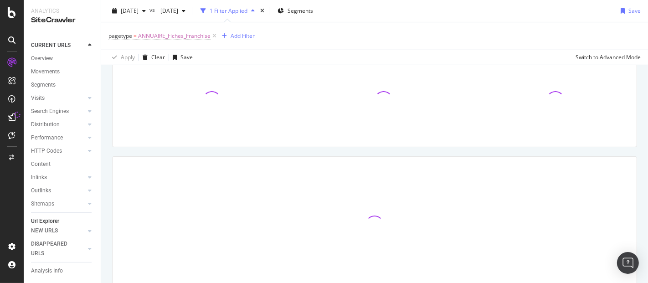
scroll to position [131, 0]
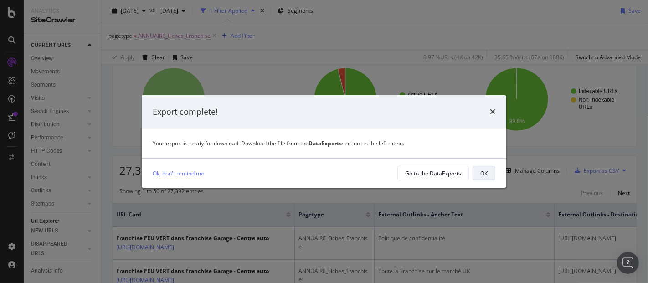
click at [481, 173] on div "OK" at bounding box center [483, 173] width 7 height 8
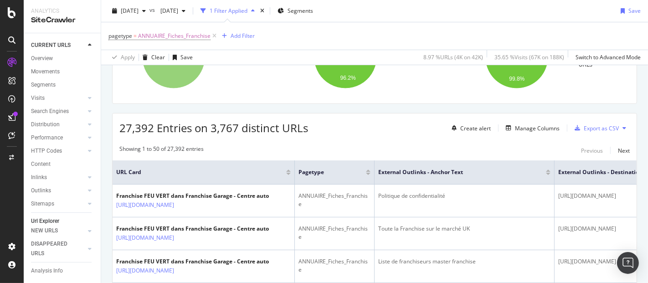
scroll to position [157, 0]
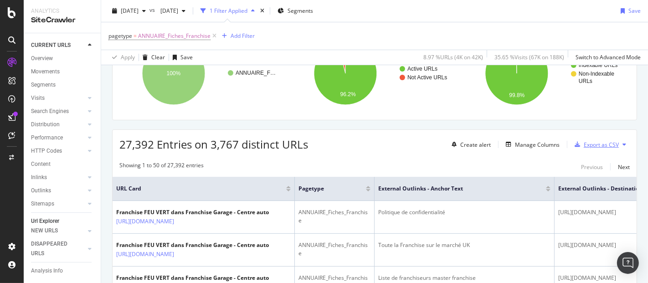
click at [589, 141] on div "Export as CSV" at bounding box center [600, 145] width 35 height 8
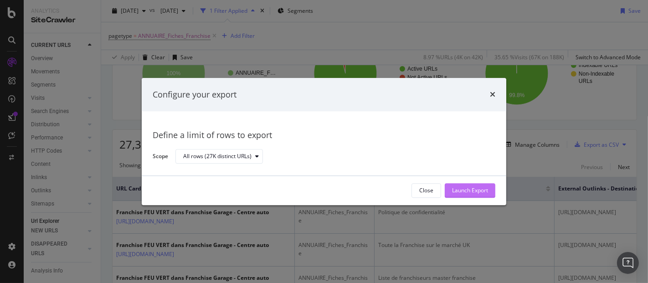
click at [481, 194] on div "Launch Export" at bounding box center [470, 191] width 36 height 8
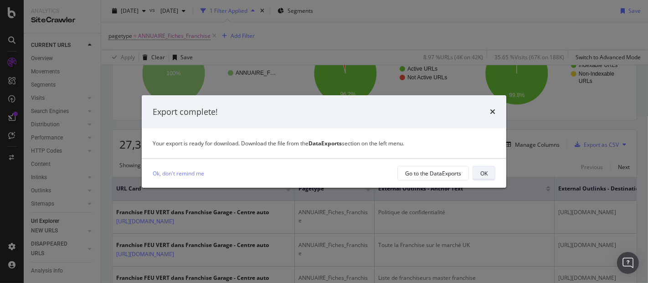
click at [485, 178] on div "OK" at bounding box center [483, 173] width 7 height 13
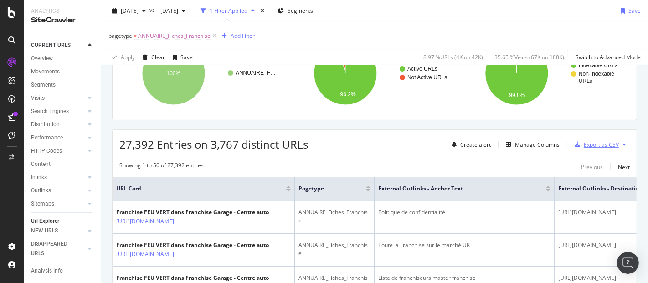
click at [589, 141] on div "Export as CSV" at bounding box center [600, 145] width 35 height 8
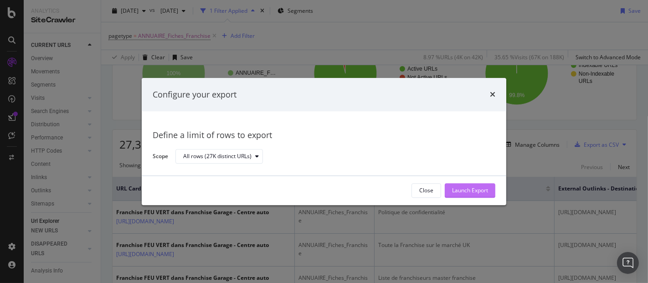
click at [452, 193] on div "Launch Export" at bounding box center [470, 191] width 36 height 8
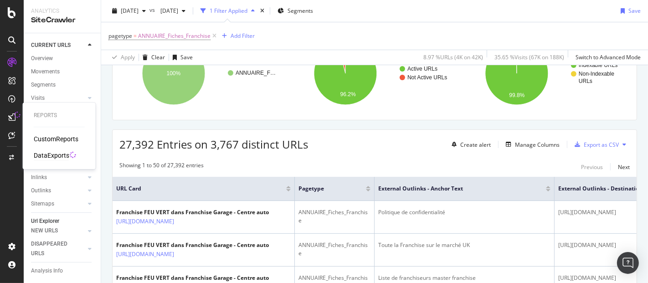
click at [41, 153] on div "DataExports" at bounding box center [52, 155] width 36 height 9
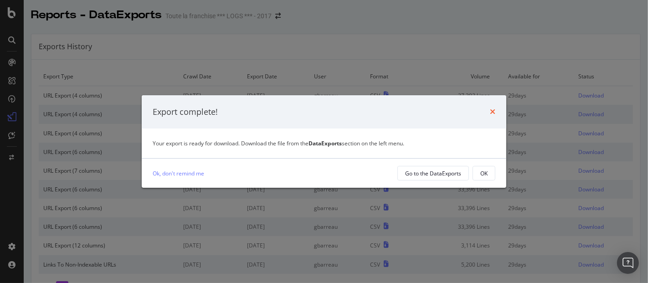
drag, startPoint x: 495, startPoint y: 105, endPoint x: 491, endPoint y: 110, distance: 6.6
click at [491, 110] on div "Export complete!" at bounding box center [324, 112] width 364 height 34
click at [491, 110] on icon "times" at bounding box center [492, 111] width 5 height 7
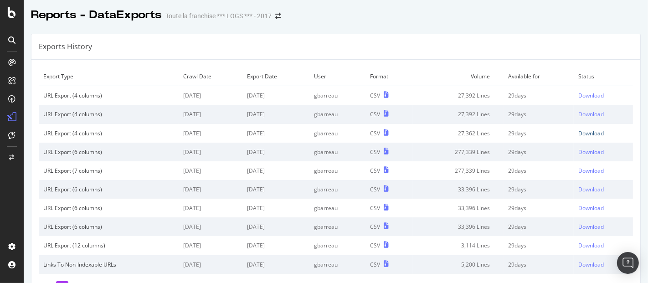
click at [578, 129] on div "Download" at bounding box center [591, 133] width 26 height 8
click at [578, 113] on div "Download" at bounding box center [591, 114] width 26 height 8
